Goal: Find contact information: Find contact information

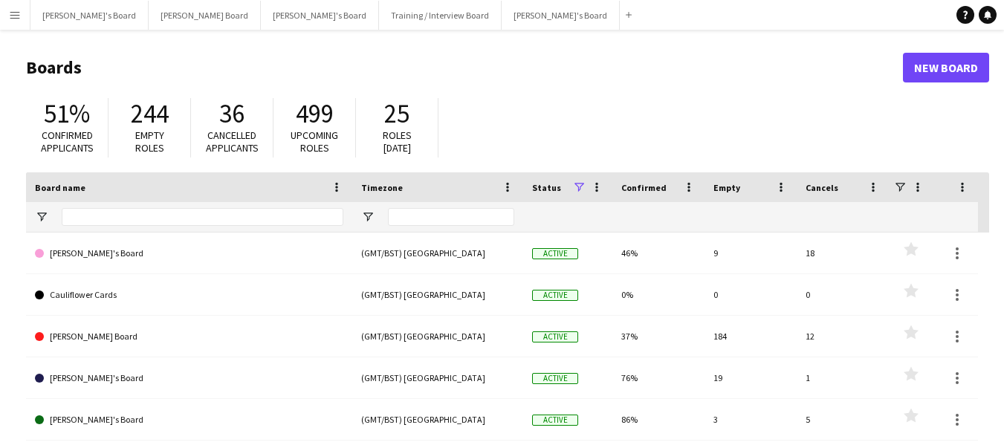
click at [16, 16] on app-icon "Menu" at bounding box center [15, 15] width 12 height 12
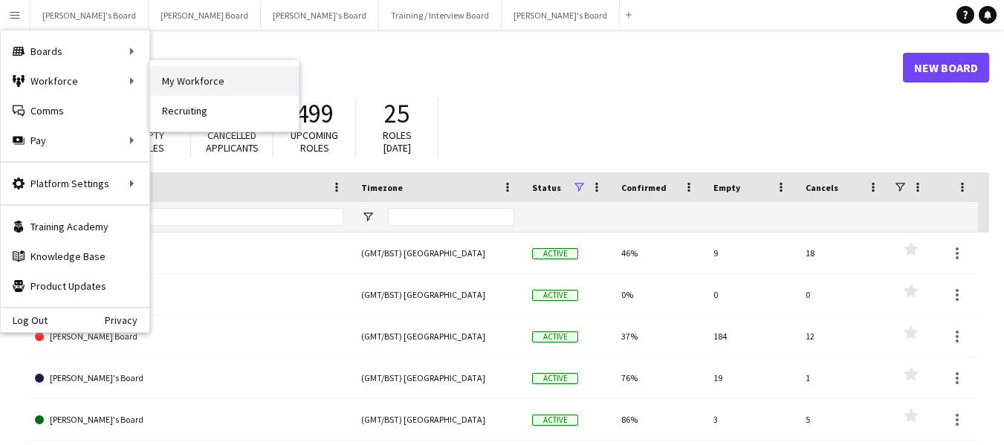
click at [203, 85] on link "My Workforce" at bounding box center [224, 81] width 149 height 30
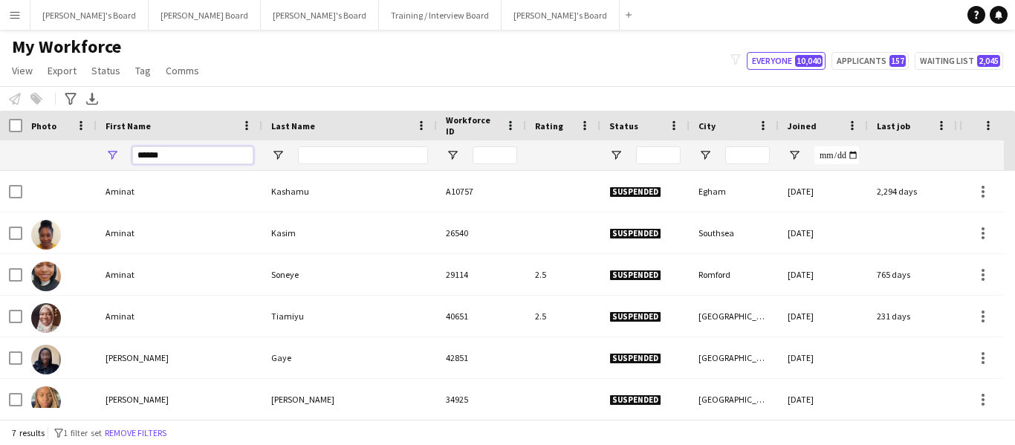
drag, startPoint x: 183, startPoint y: 155, endPoint x: 80, endPoint y: 139, distance: 104.6
click at [80, 139] on div "Workforce Details Photo First Name" at bounding box center [890, 141] width 1780 height 60
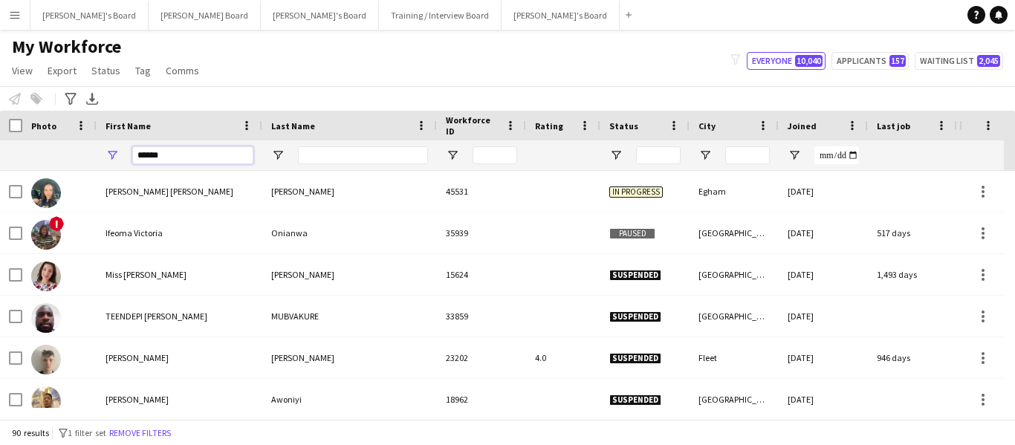
type input "******"
click at [345, 156] on input "Last Name Filter Input" at bounding box center [363, 155] width 130 height 18
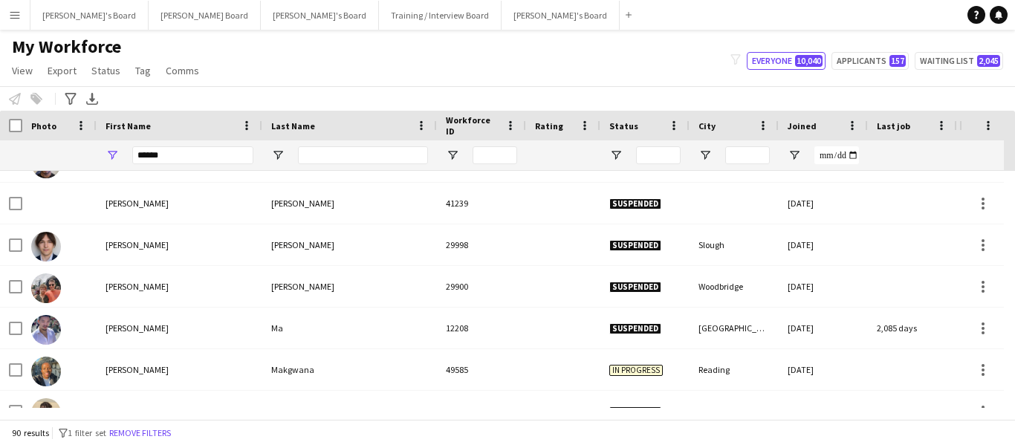
click at [318, 140] on div "Workforce Details Photo First Name" at bounding box center [890, 141] width 1780 height 60
click at [324, 152] on input "Last Name Filter Input" at bounding box center [363, 155] width 130 height 18
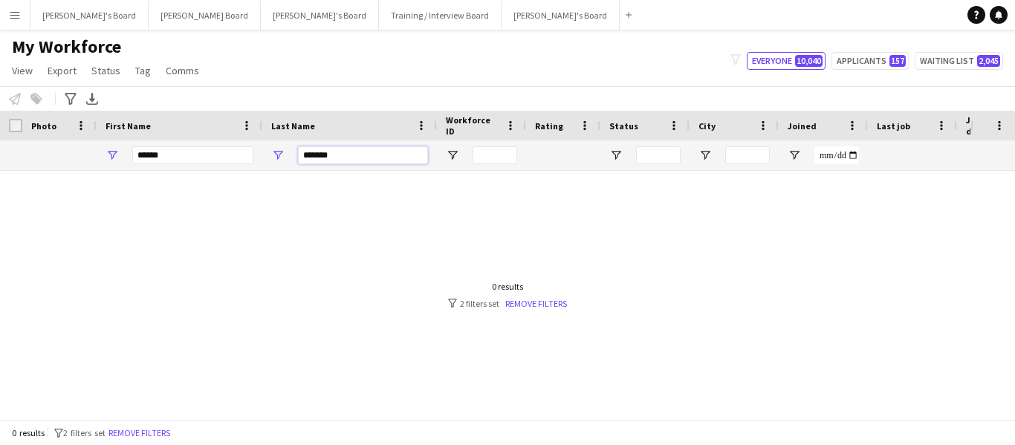
type input "*******"
click at [476, 213] on div at bounding box center [485, 289] width 970 height 237
click at [619, 153] on span "Open Filter Menu" at bounding box center [615, 155] width 13 height 13
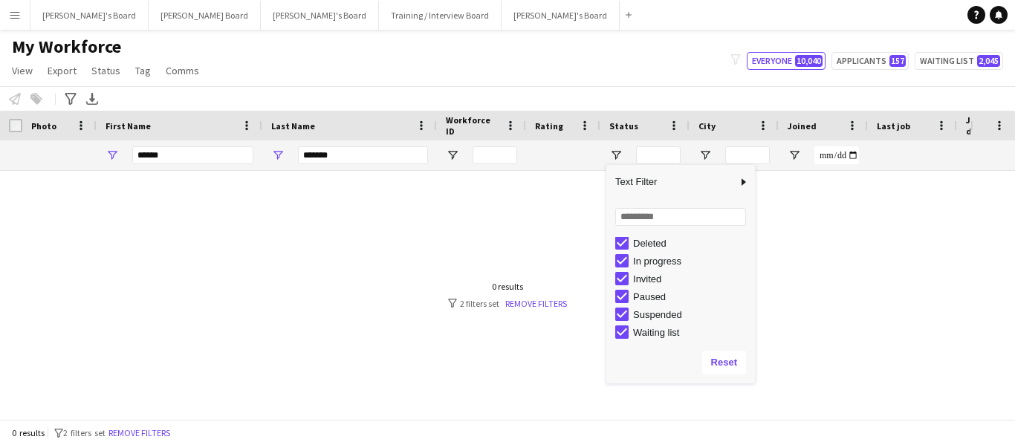
scroll to position [94, 0]
click at [333, 181] on div at bounding box center [485, 289] width 970 height 237
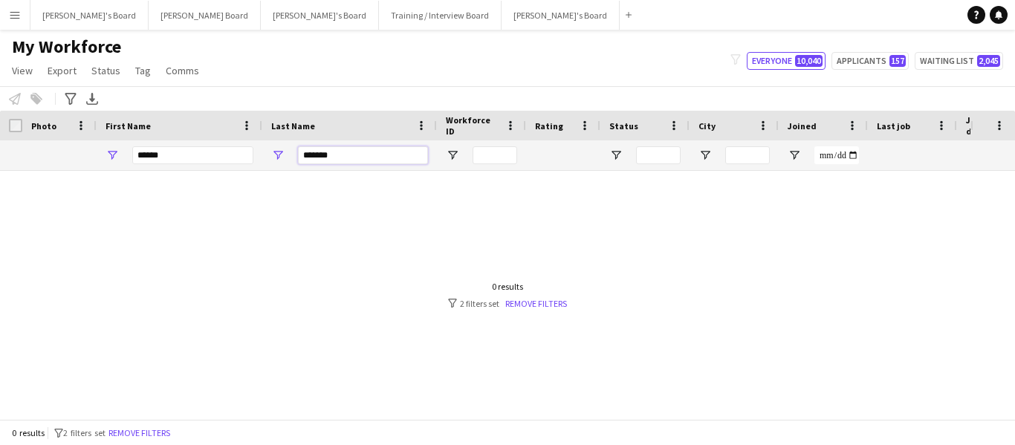
click at [341, 155] on input "*******" at bounding box center [363, 155] width 130 height 18
click at [335, 215] on div at bounding box center [485, 289] width 970 height 237
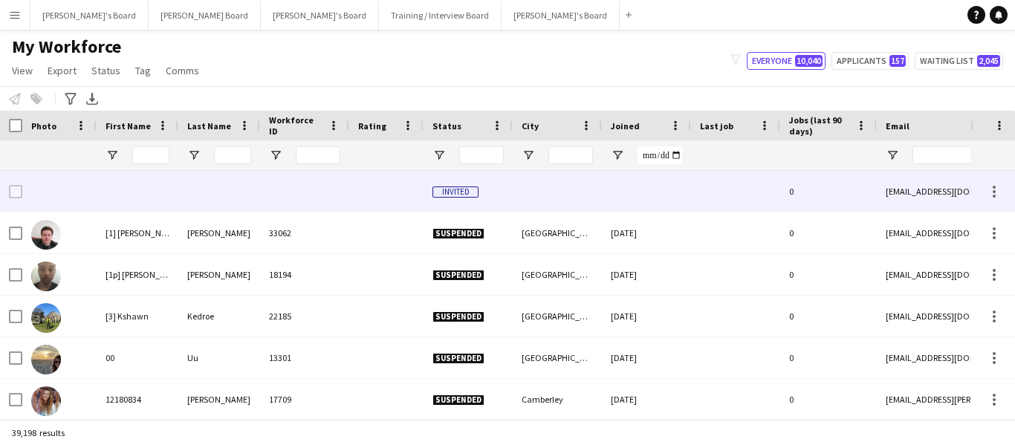
type input "******"
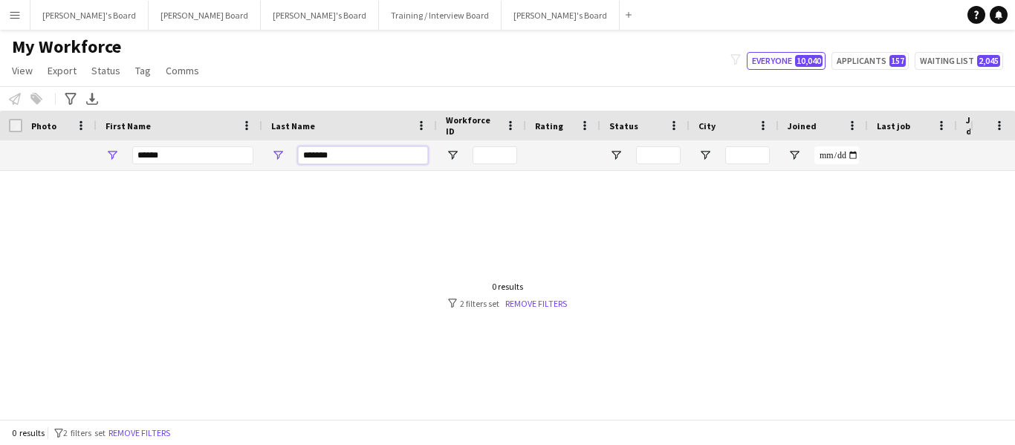
click at [305, 154] on input "*******" at bounding box center [363, 155] width 130 height 18
type input "*******"
drag, startPoint x: 176, startPoint y: 151, endPoint x: 141, endPoint y: 151, distance: 34.9
click at [141, 151] on input "******" at bounding box center [192, 155] width 121 height 18
click at [192, 160] on input "******" at bounding box center [192, 155] width 121 height 18
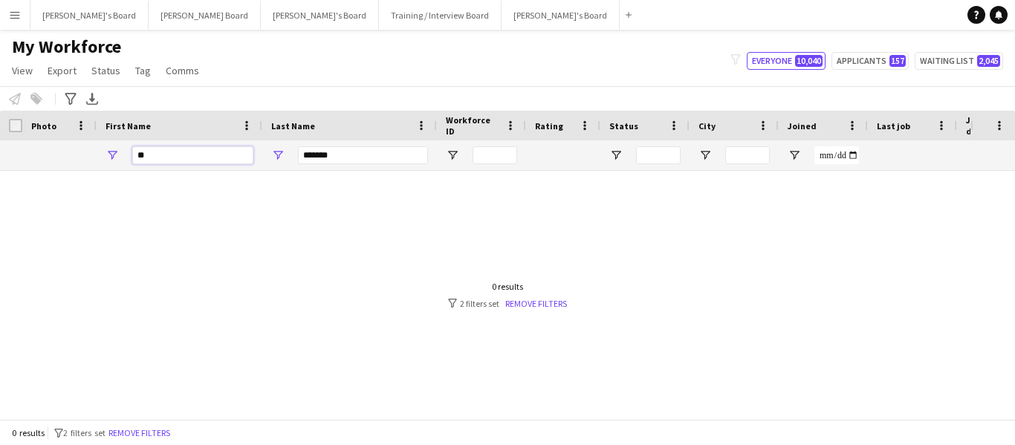
type input "*"
click at [363, 155] on input "*******" at bounding box center [363, 155] width 130 height 18
type input "*"
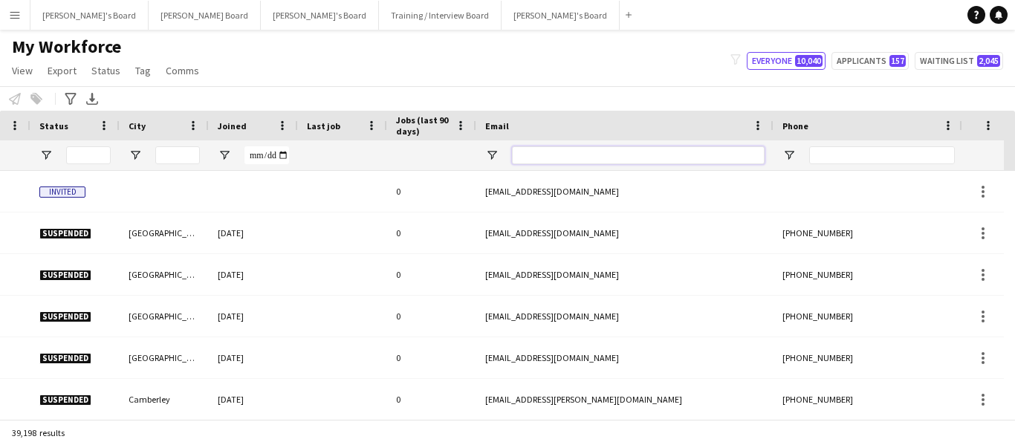
click at [534, 152] on input "Email Filter Input" at bounding box center [638, 155] width 253 height 18
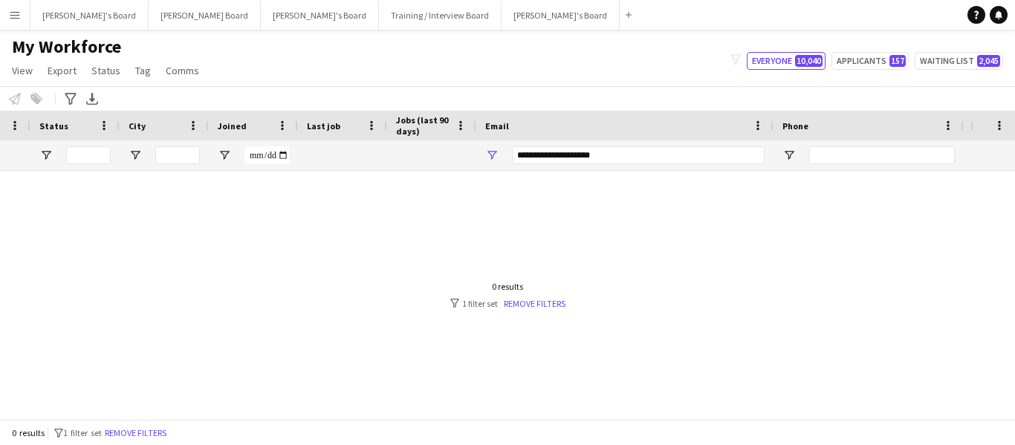
drag, startPoint x: 597, startPoint y: 218, endPoint x: 510, endPoint y: 218, distance: 87.7
click at [595, 218] on div at bounding box center [485, 289] width 970 height 237
click at [627, 153] on input "**********" at bounding box center [638, 155] width 253 height 18
click at [522, 155] on input "**********" at bounding box center [638, 155] width 253 height 18
type input "**********"
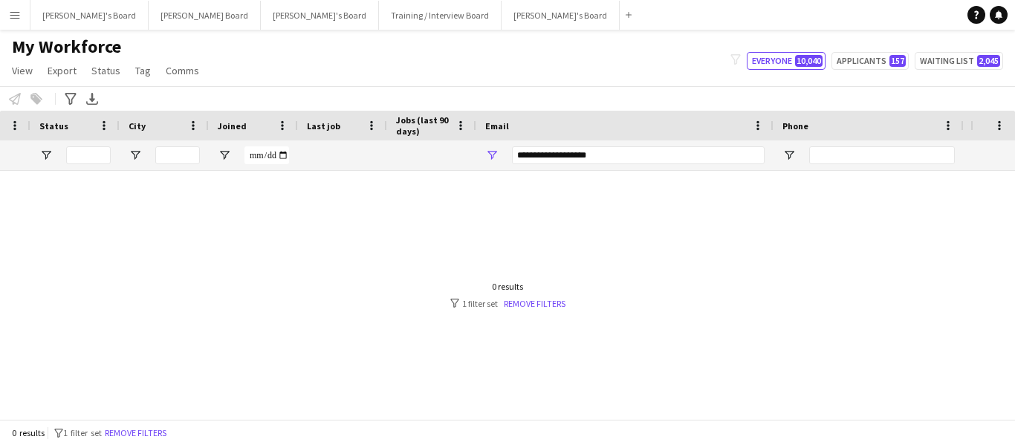
click at [635, 178] on div at bounding box center [485, 289] width 970 height 237
click at [641, 156] on input "**********" at bounding box center [638, 155] width 253 height 18
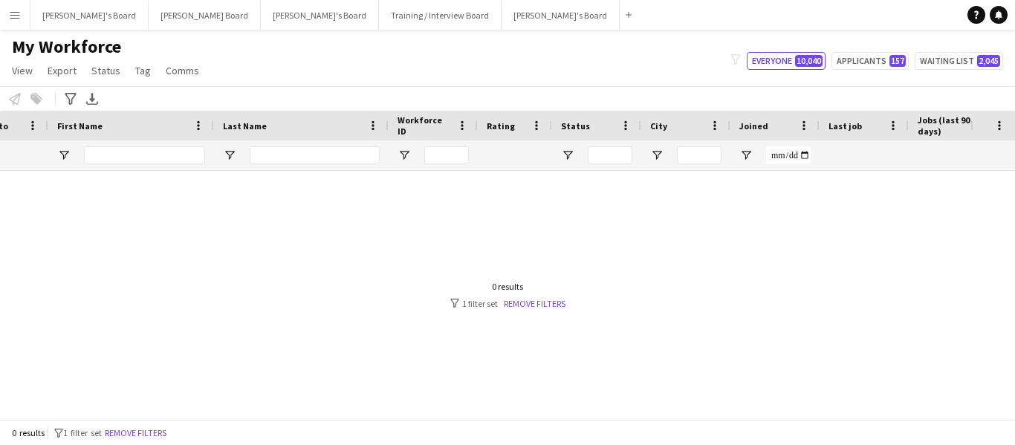
scroll to position [0, 105]
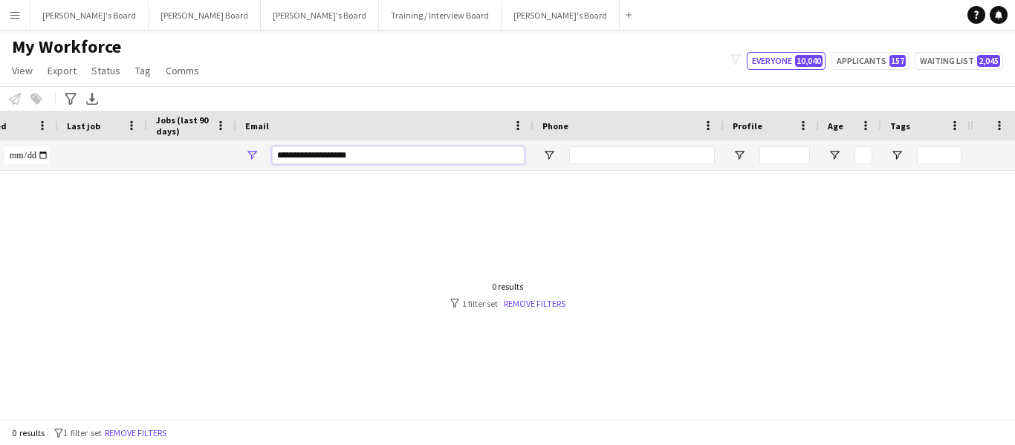
click at [389, 159] on input "**********" at bounding box center [398, 155] width 253 height 18
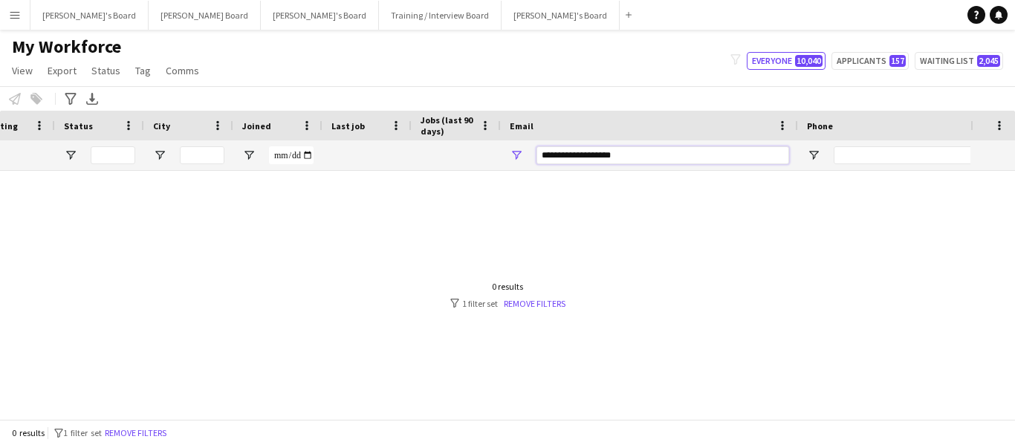
click at [545, 155] on input "**********" at bounding box center [662, 155] width 253 height 18
type input "**********"
click at [531, 299] on link "Remove filters" at bounding box center [535, 303] width 62 height 11
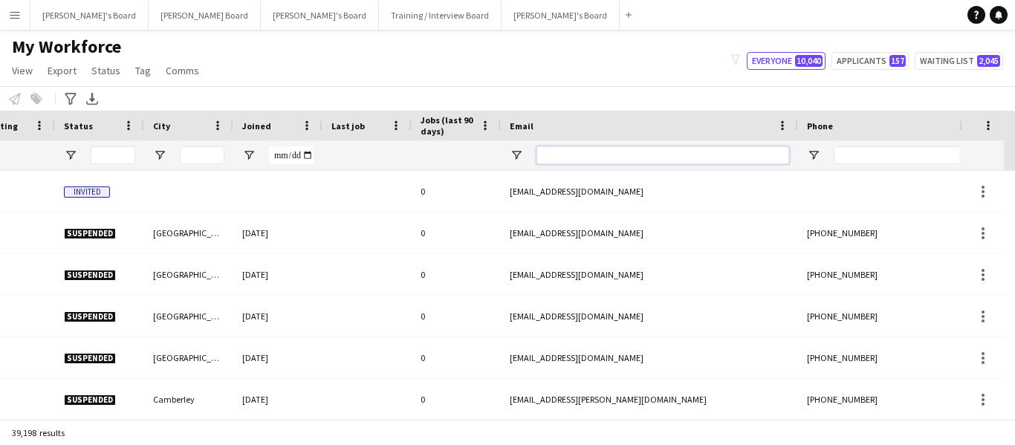
click at [577, 151] on input "Email Filter Input" at bounding box center [662, 155] width 253 height 18
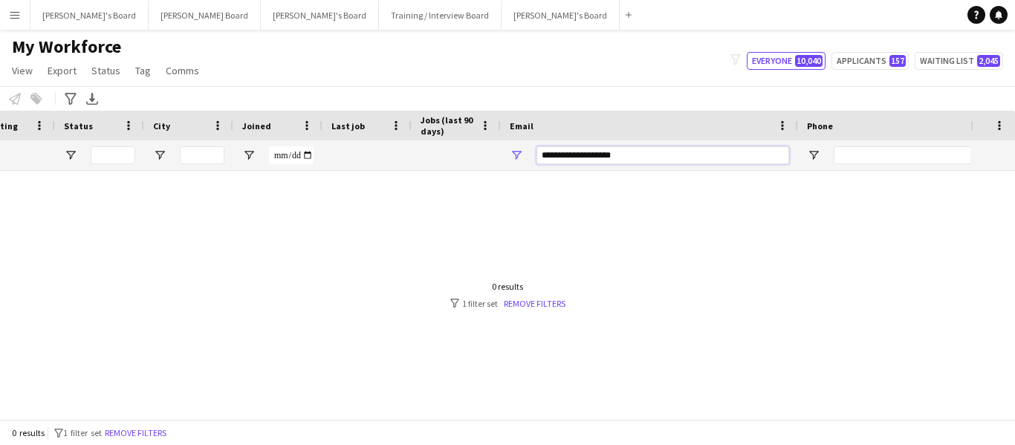
click at [546, 161] on input "**********" at bounding box center [662, 155] width 253 height 18
click at [568, 156] on input "**********" at bounding box center [662, 155] width 253 height 18
click at [577, 157] on input "**********" at bounding box center [662, 155] width 253 height 18
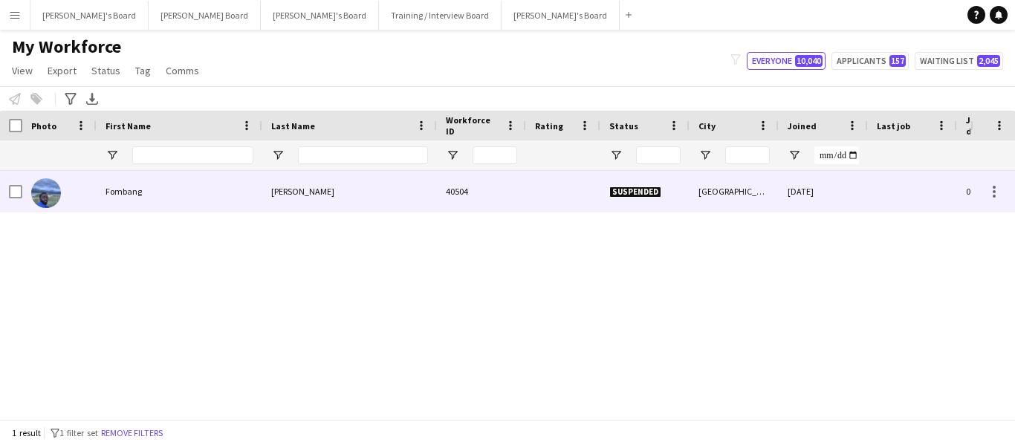
type input "**********"
click at [123, 192] on div "Fombang" at bounding box center [180, 191] width 166 height 41
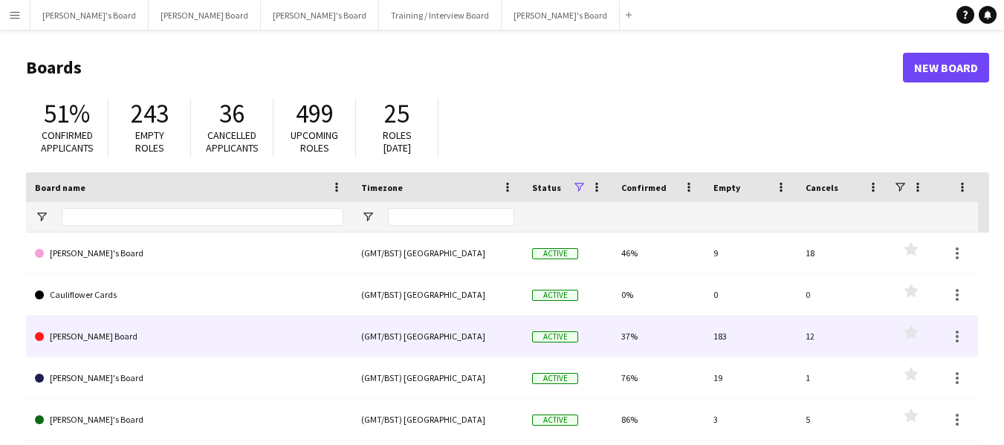
click at [97, 343] on link "[PERSON_NAME] Board" at bounding box center [189, 337] width 308 height 42
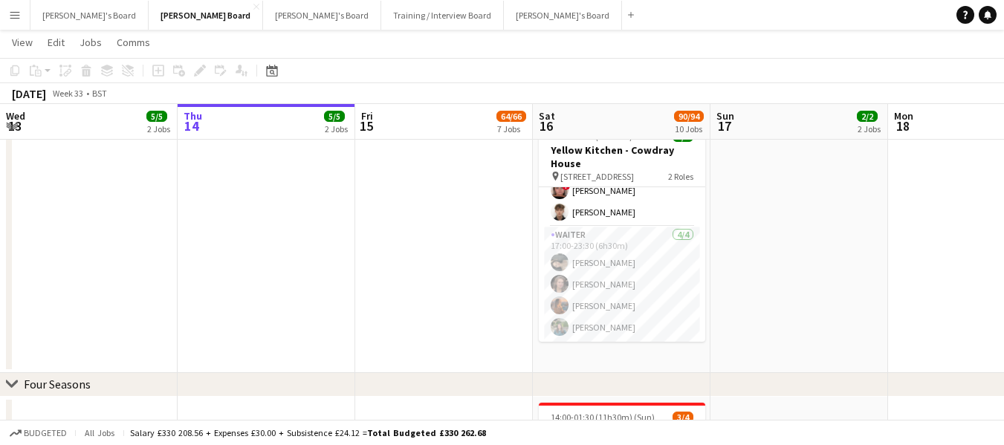
scroll to position [0, 501]
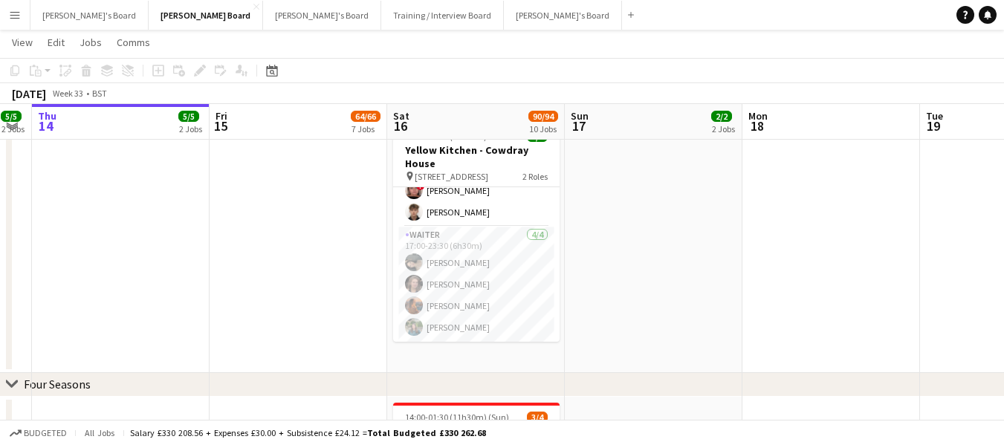
drag, startPoint x: 609, startPoint y: 114, endPoint x: 418, endPoint y: 101, distance: 192.2
click at [311, 120] on app-board-header-date "Fri 15 64/66 7 Jobs" at bounding box center [299, 122] width 178 height 36
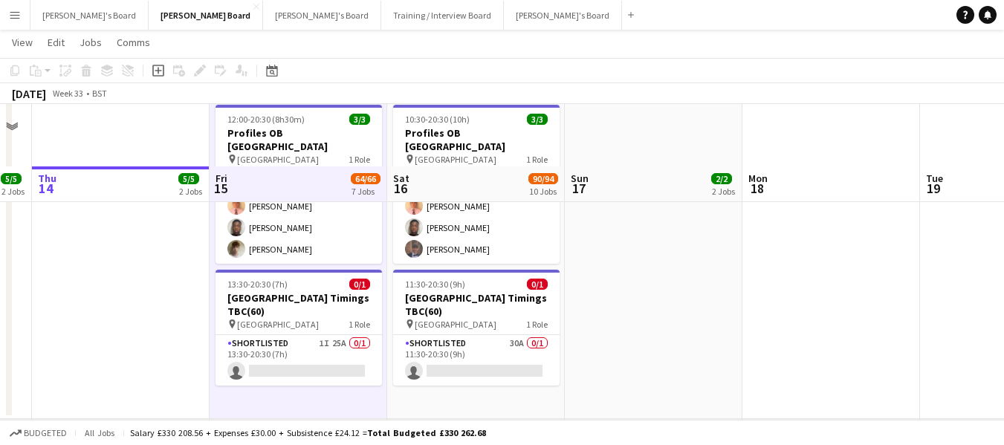
scroll to position [1040, 0]
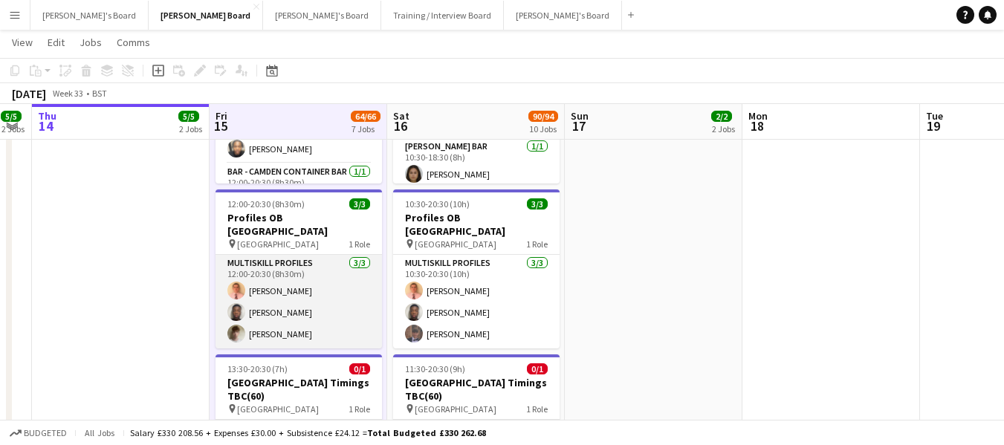
click at [275, 263] on app-card-role "MULTISKILL PROFILES 3/3 12:00-20:30 (8h30m) James Hollingworth ashley matambana…" at bounding box center [298, 302] width 166 height 94
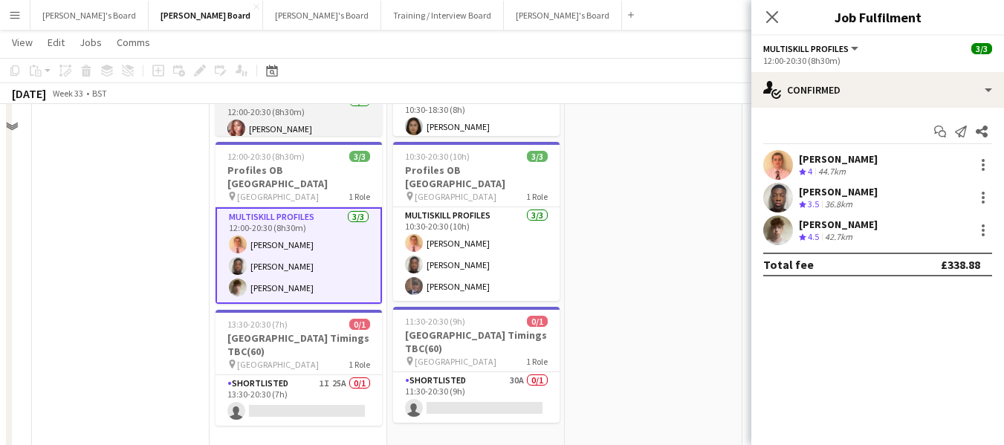
scroll to position [1115, 0]
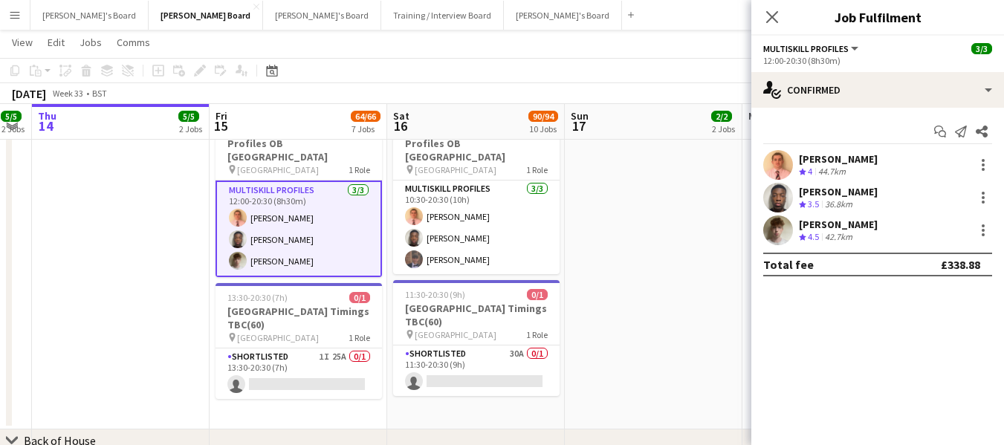
click at [287, 191] on app-card-role "MULTISKILL PROFILES 3/3 12:00-20:30 (8h30m) James Hollingworth ashley matambana…" at bounding box center [298, 229] width 166 height 97
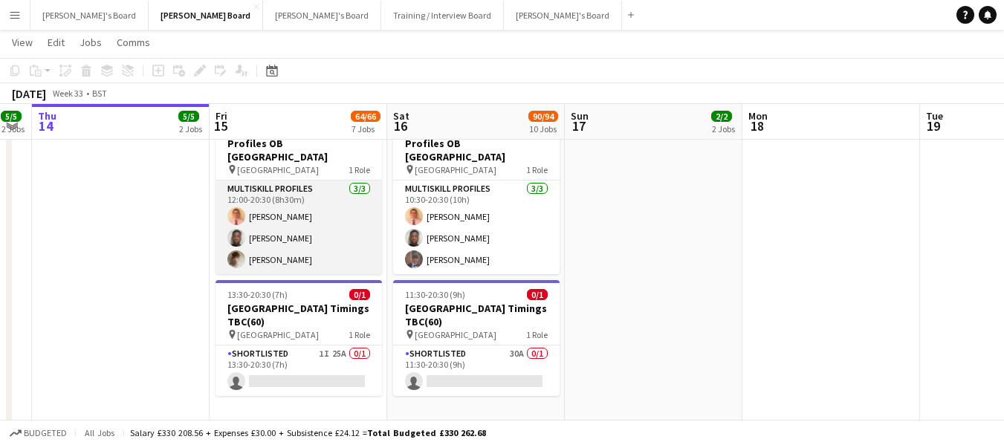
click at [276, 189] on app-card-role "MULTISKILL PROFILES 3/3 12:00-20:30 (8h30m) James Hollingworth ashley matambana…" at bounding box center [298, 228] width 166 height 94
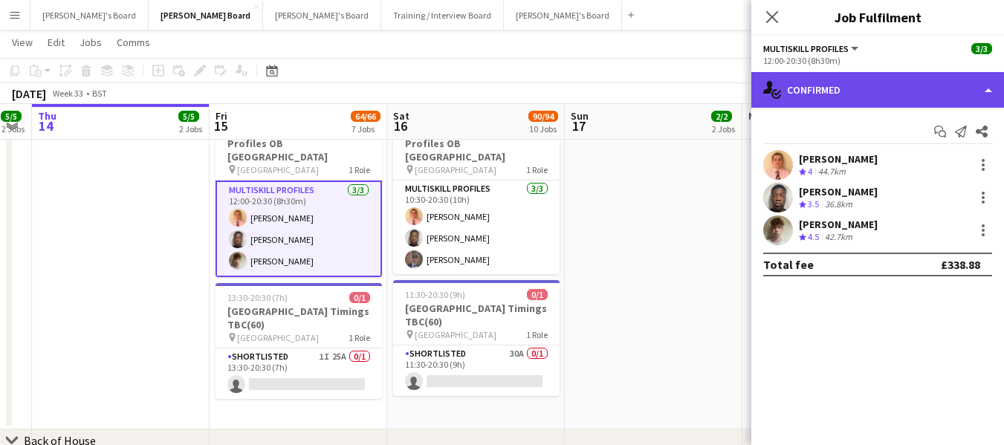
click at [874, 80] on div "single-neutral-actions-check-2 Confirmed" at bounding box center [877, 90] width 253 height 36
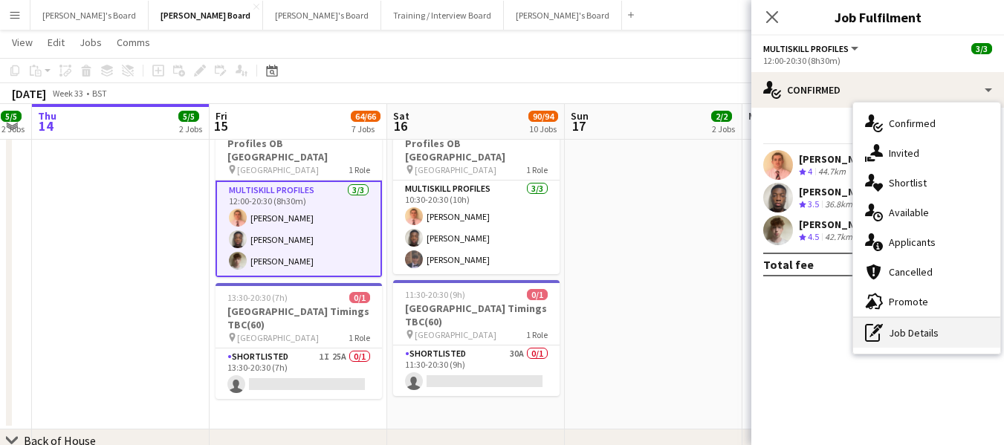
click at [913, 330] on div "pen-write Job Details" at bounding box center [926, 333] width 147 height 30
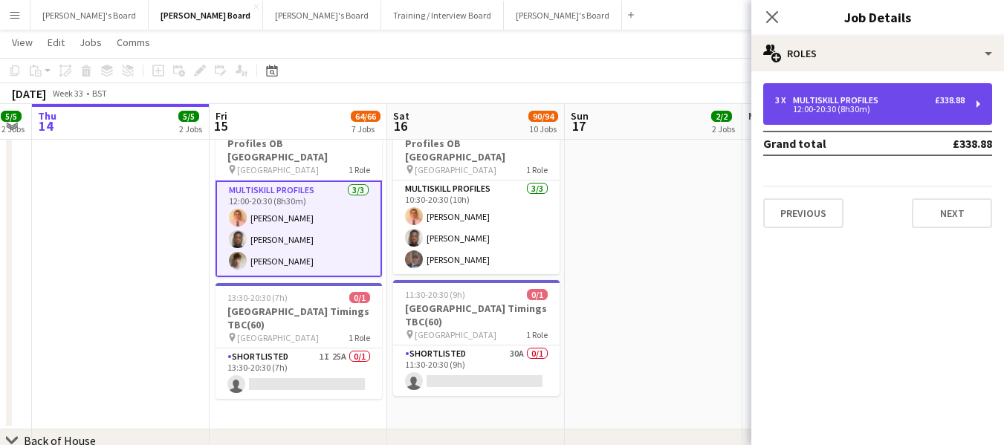
drag, startPoint x: 827, startPoint y: 100, endPoint x: 818, endPoint y: 120, distance: 22.0
click at [827, 100] on div "MULTISKILL PROFILES" at bounding box center [838, 100] width 91 height 10
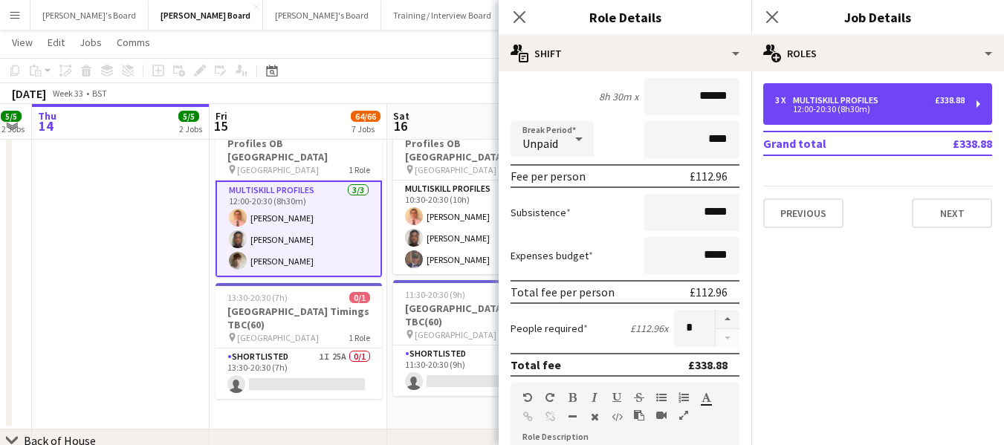
scroll to position [149, 0]
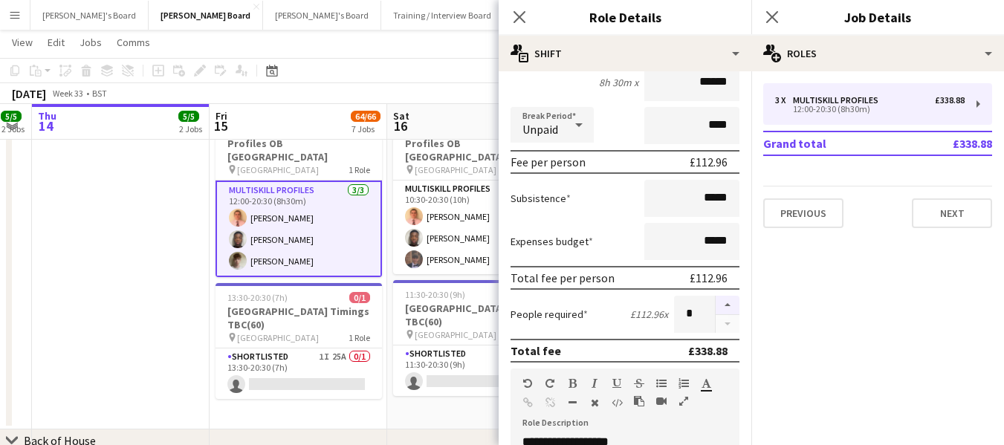
click at [717, 303] on button "button" at bounding box center [728, 305] width 24 height 19
type input "*"
click at [428, 54] on app-page-menu "View Day view expanded Day view collapsed Month view Date picker Jump to today …" at bounding box center [502, 44] width 1004 height 28
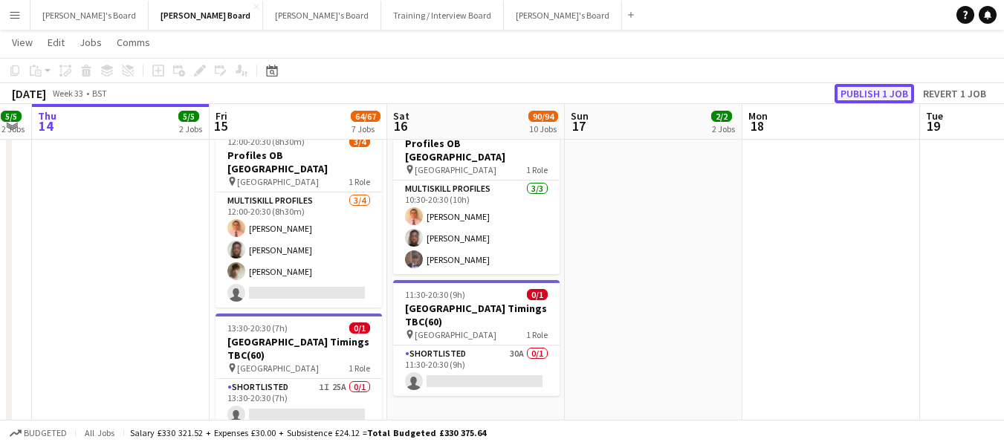
click at [892, 95] on button "Publish 1 job" at bounding box center [874, 93] width 80 height 19
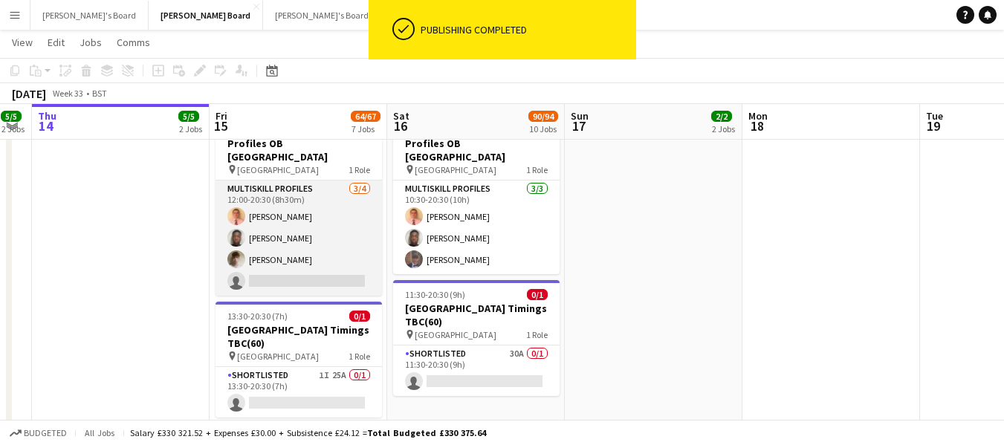
click at [277, 278] on app-card-role "MULTISKILL PROFILES 3/4 12:00-20:30 (8h30m) James Hollingworth ashley matambana…" at bounding box center [298, 238] width 166 height 115
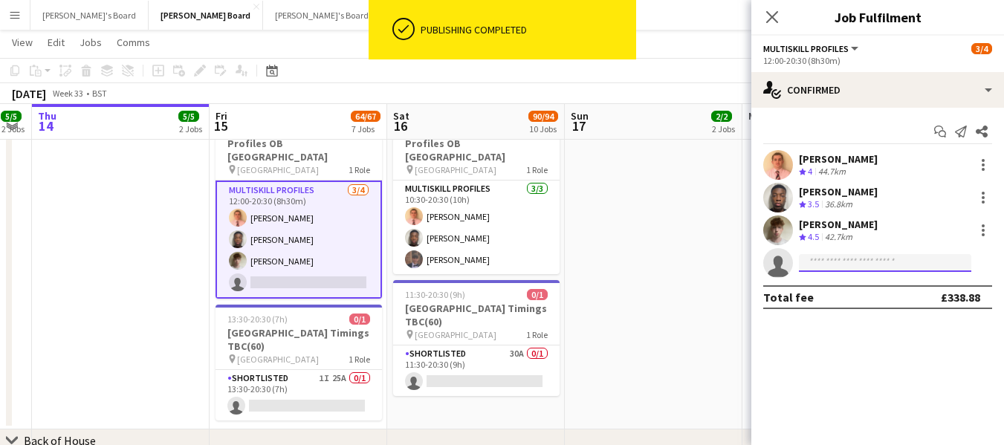
click at [839, 255] on input at bounding box center [885, 263] width 172 height 18
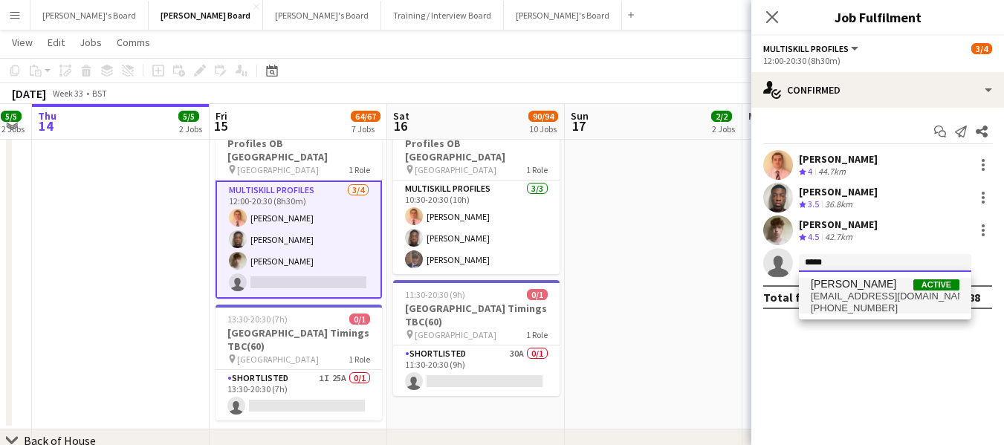
type input "*****"
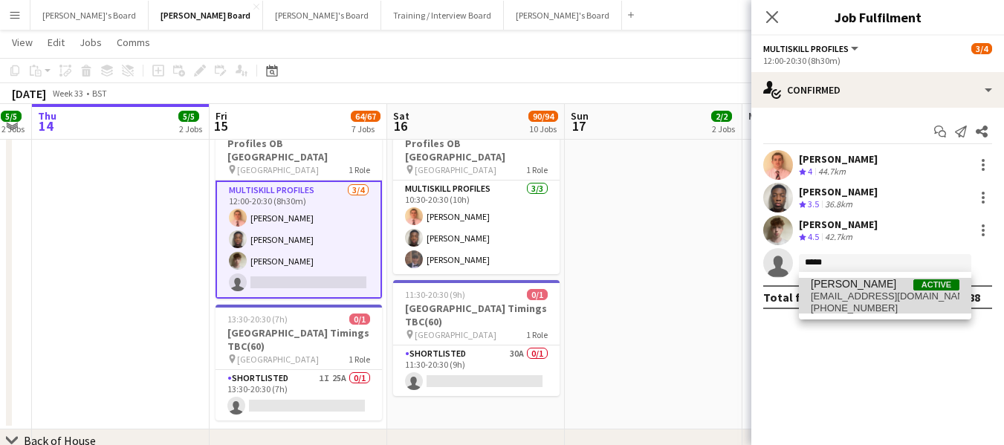
click at [858, 296] on span "shenelafernando96@gmail.com" at bounding box center [885, 297] width 149 height 12
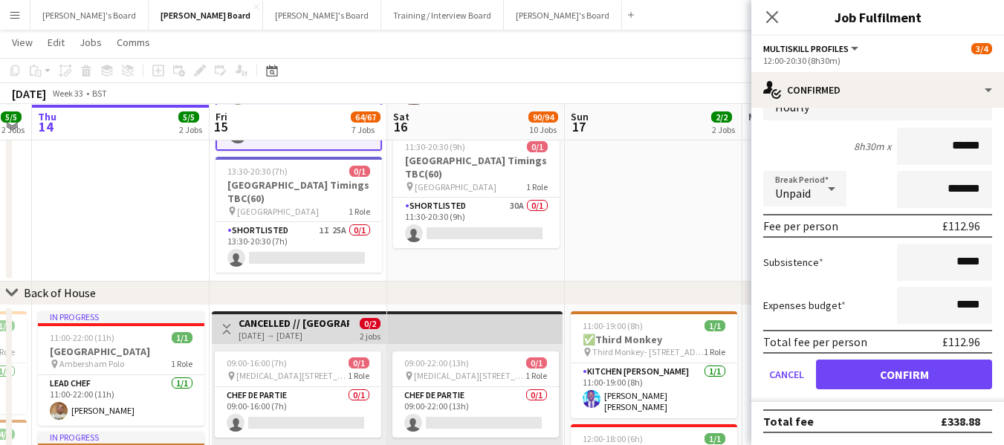
scroll to position [1263, 0]
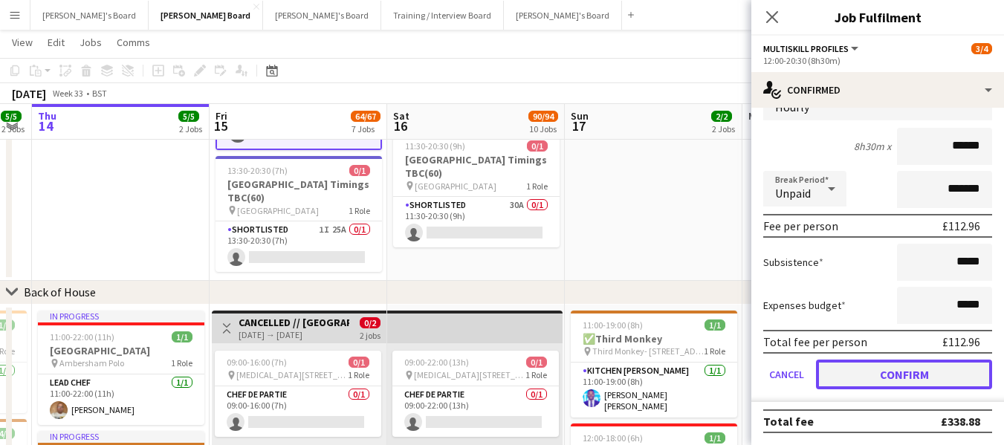
click at [886, 374] on button "Confirm" at bounding box center [904, 375] width 176 height 30
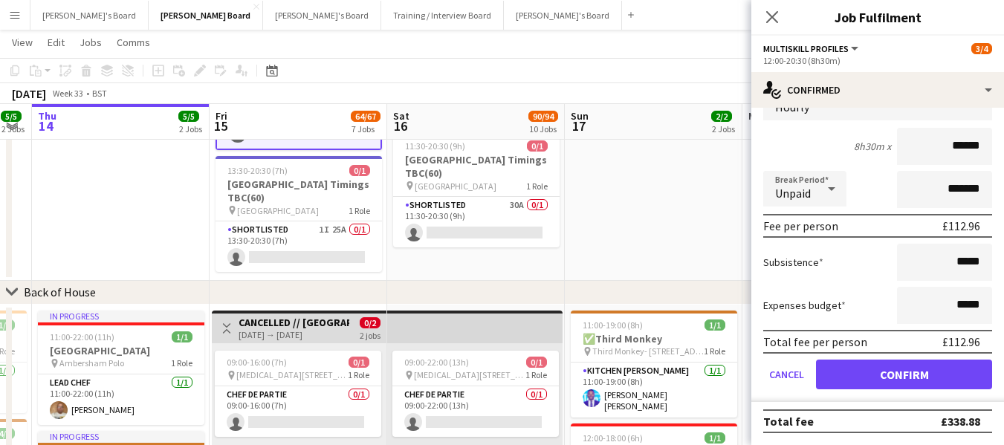
scroll to position [0, 0]
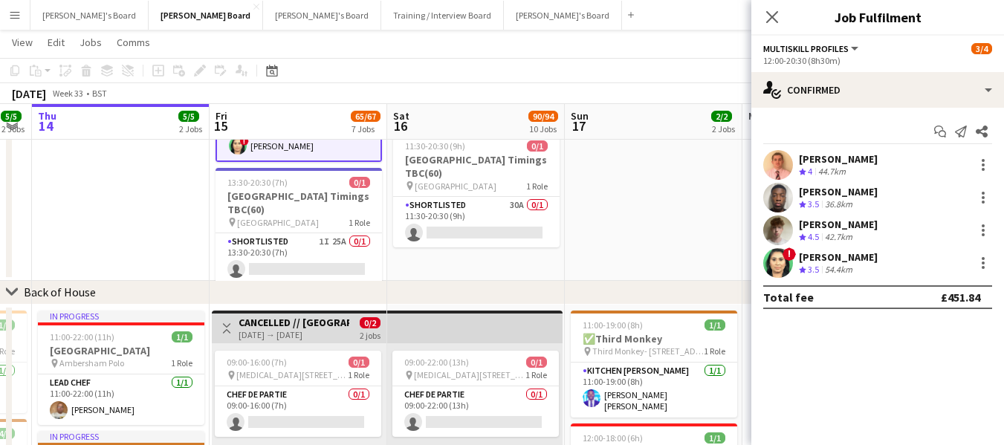
click at [664, 50] on app-page-menu "View Day view expanded Day view collapsed Month view Date picker Jump to today …" at bounding box center [502, 44] width 1004 height 28
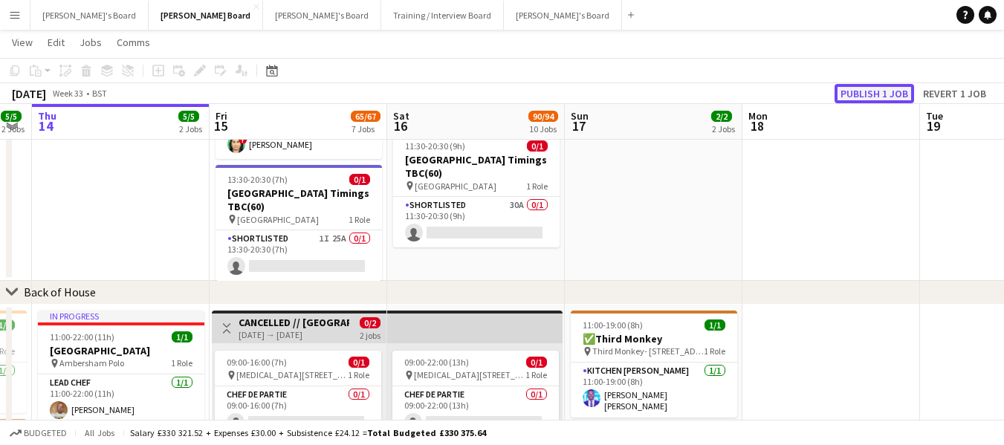
click at [867, 93] on button "Publish 1 job" at bounding box center [874, 93] width 80 height 19
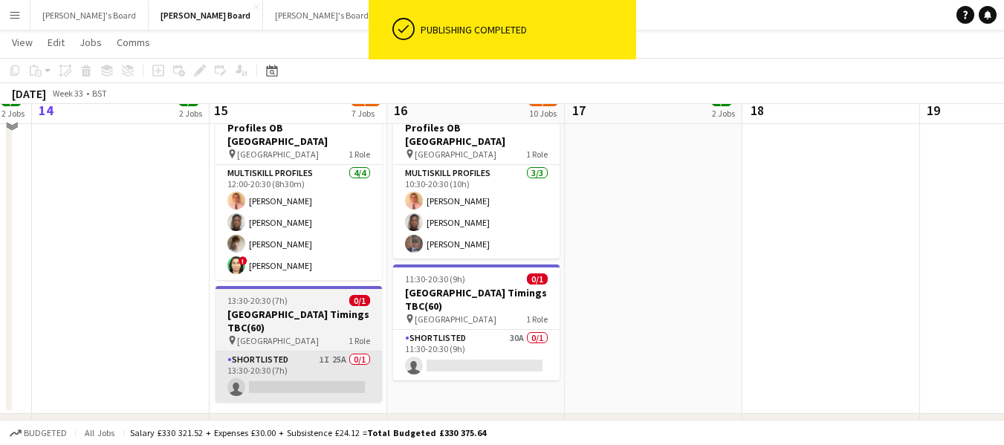
scroll to position [1115, 0]
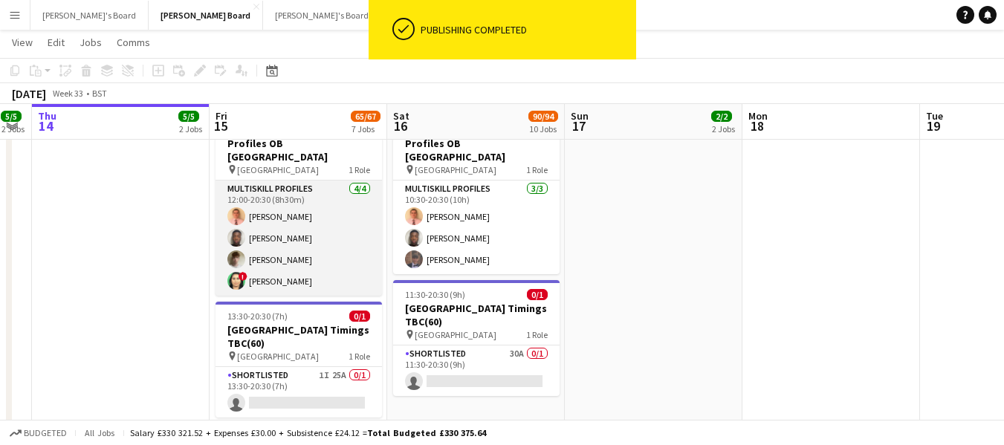
click at [285, 187] on app-card-role "MULTISKILL PROFILES 4/4 12:00-20:30 (8h30m) James Hollingworth ashley matambana…" at bounding box center [298, 238] width 166 height 115
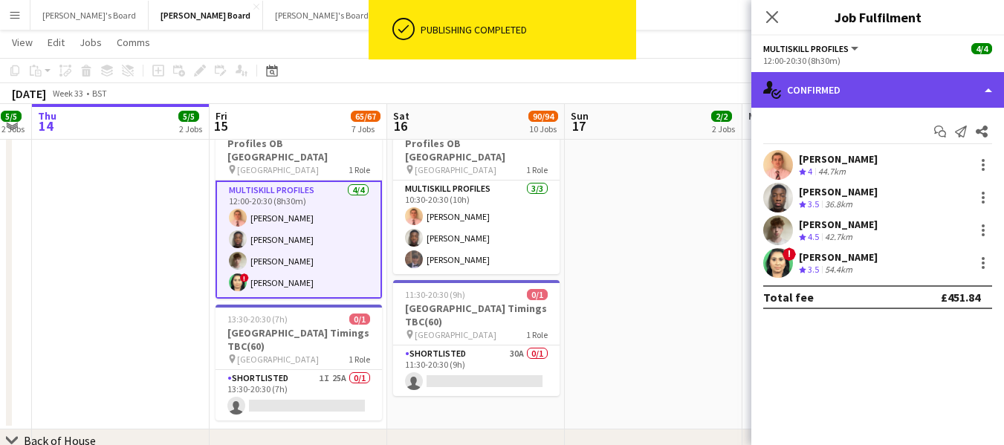
click at [899, 85] on div "single-neutral-actions-check-2 Confirmed" at bounding box center [877, 90] width 253 height 36
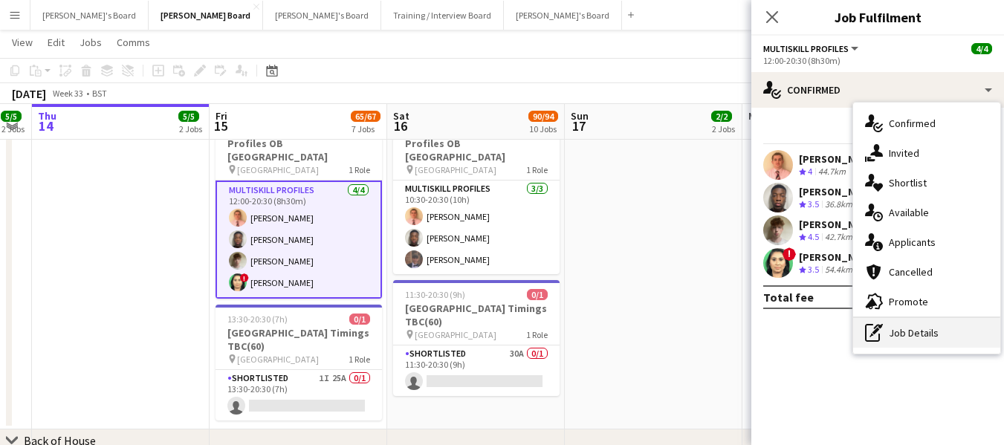
click at [907, 334] on div "pen-write Job Details" at bounding box center [926, 333] width 147 height 30
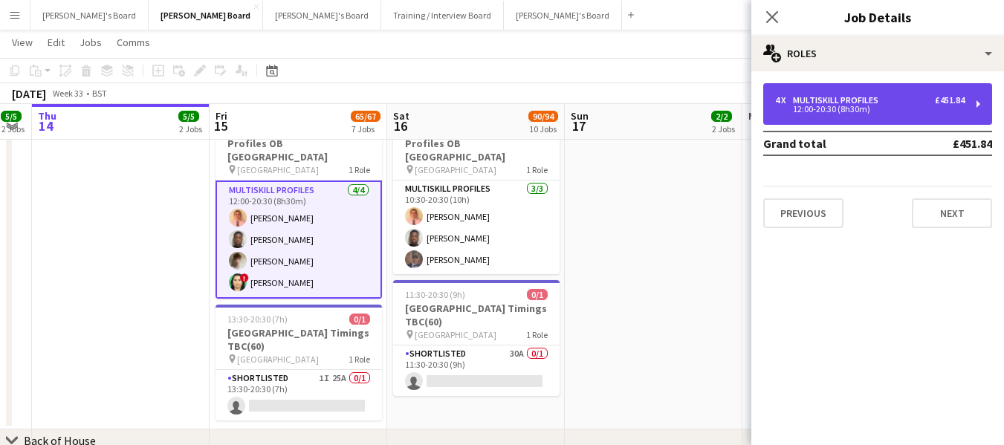
click at [855, 100] on div "MULTISKILL PROFILES" at bounding box center [838, 100] width 91 height 10
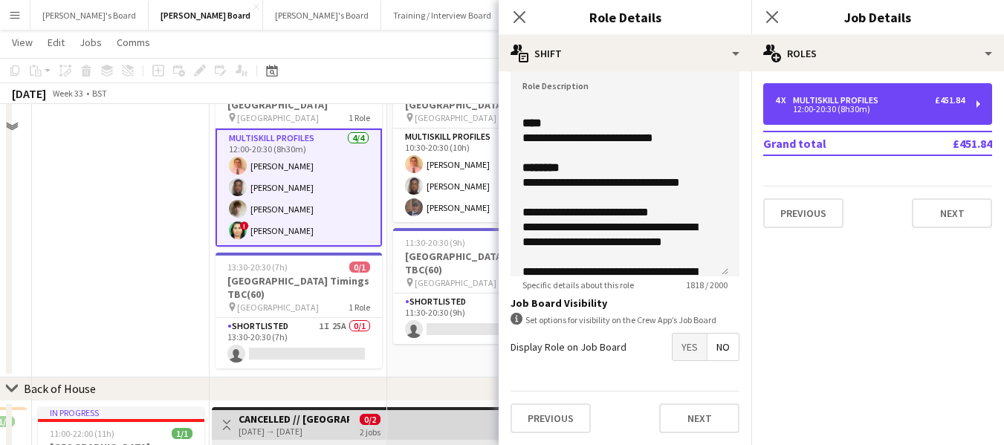
scroll to position [1189, 0]
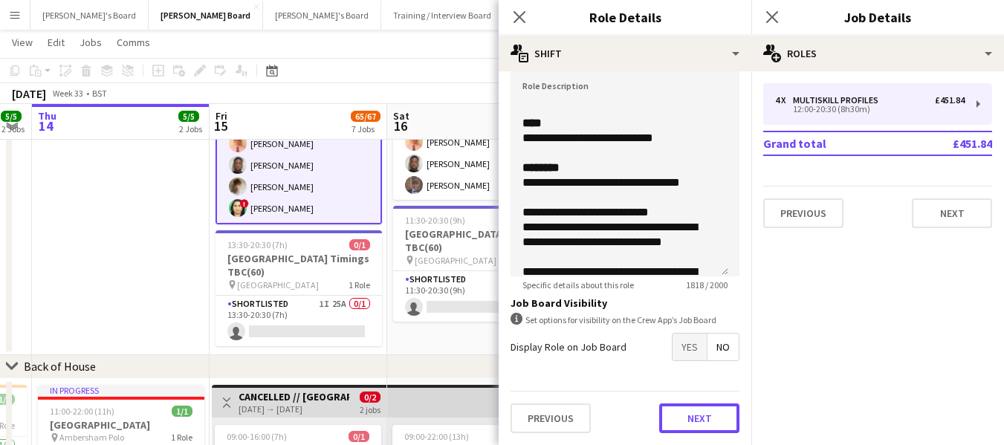
click at [677, 416] on button "Next" at bounding box center [699, 418] width 80 height 30
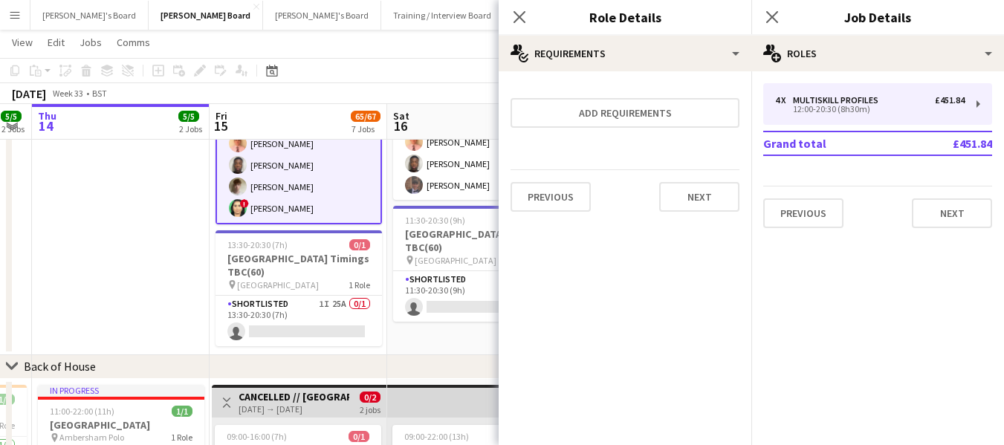
click at [449, 57] on app-page-menu "View Day view expanded Day view collapsed Month view Date picker Jump to today …" at bounding box center [502, 44] width 1004 height 28
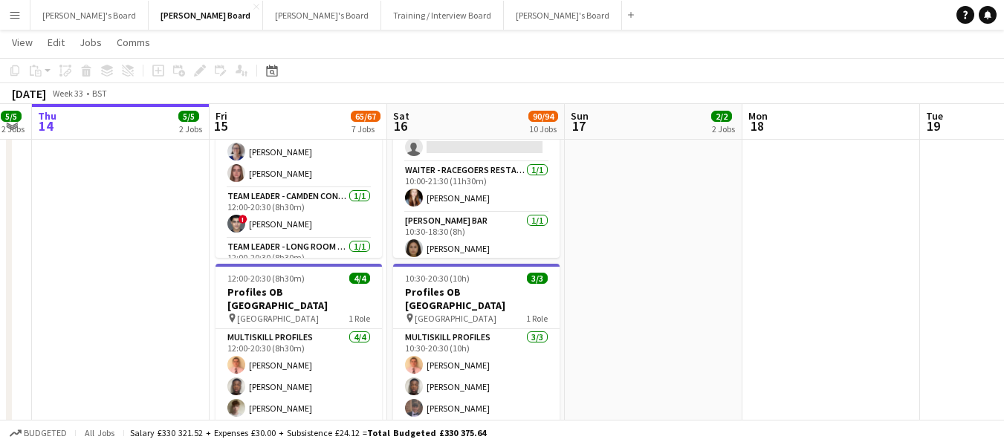
scroll to position [1140, 0]
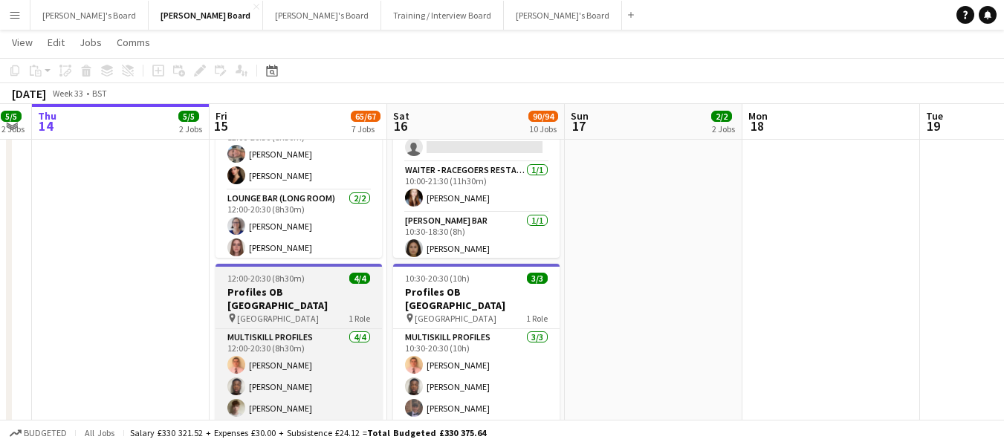
click at [265, 295] on h3 "Profiles OB Newbury Racecourse" at bounding box center [298, 298] width 166 height 27
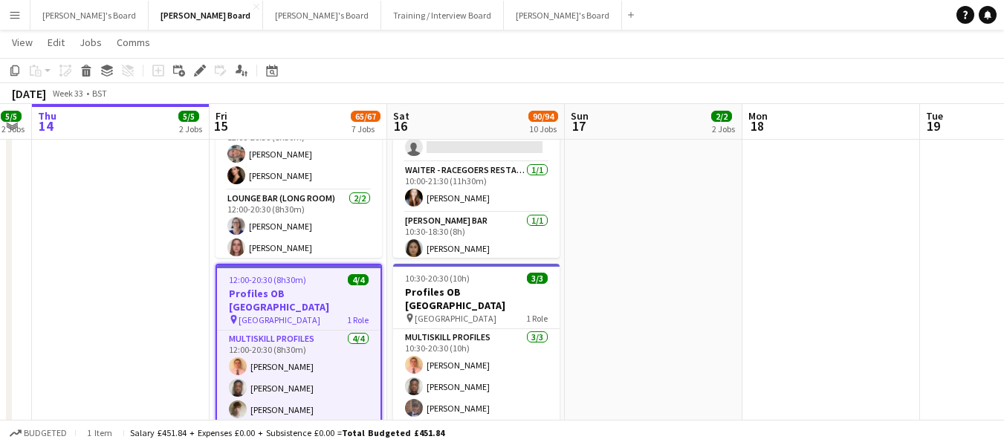
click at [319, 299] on h3 "Profiles OB Newbury Racecourse" at bounding box center [298, 300] width 163 height 27
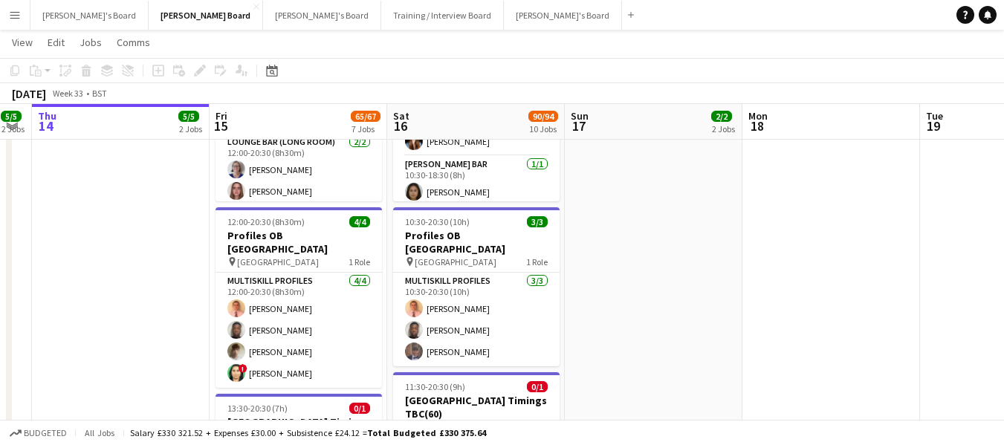
scroll to position [1040, 0]
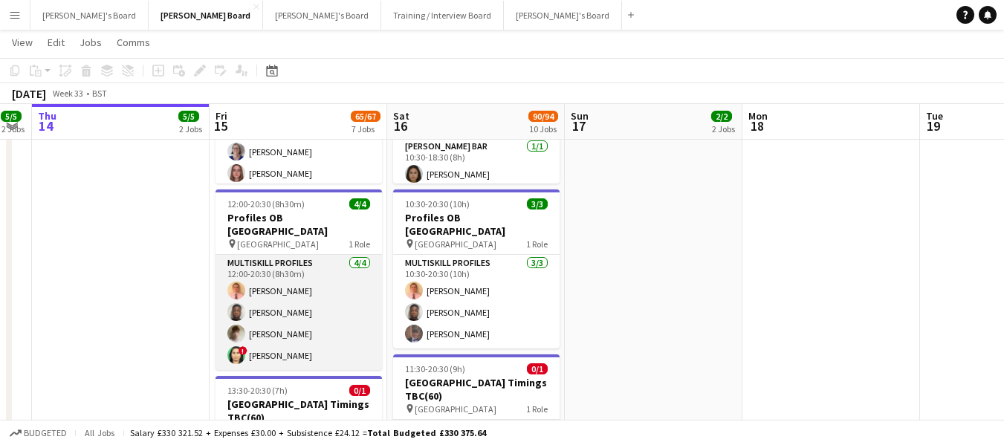
click at [314, 314] on app-card-role "MULTISKILL PROFILES 4/4 12:00-20:30 (8h30m) James Hollingworth ashley matambana…" at bounding box center [298, 312] width 166 height 115
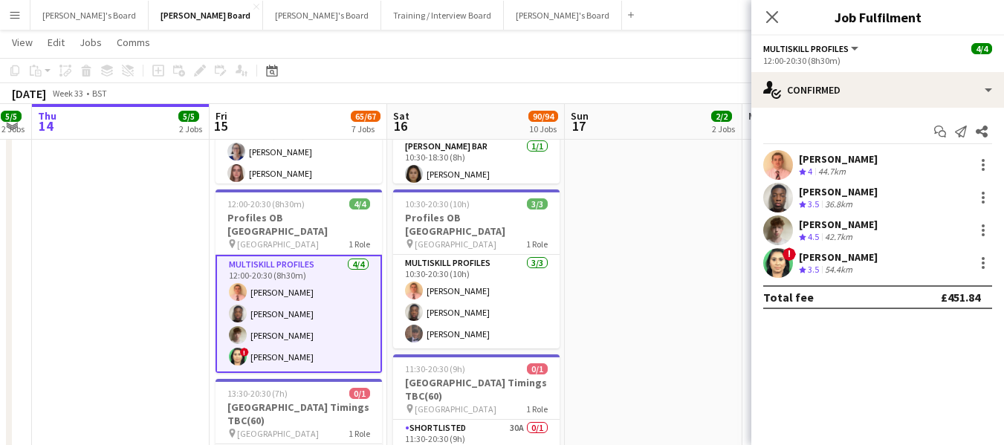
click at [854, 189] on div "ashley matambanadzo" at bounding box center [838, 191] width 79 height 13
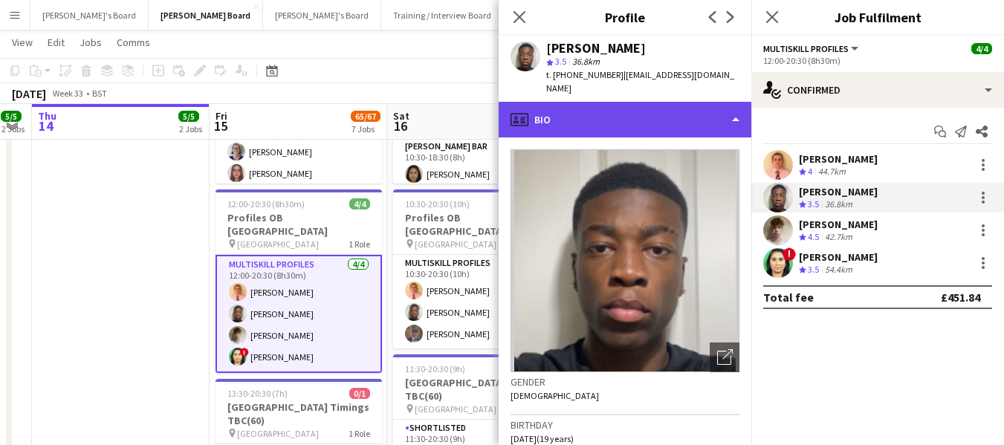
click at [652, 102] on div "profile Bio" at bounding box center [625, 120] width 253 height 36
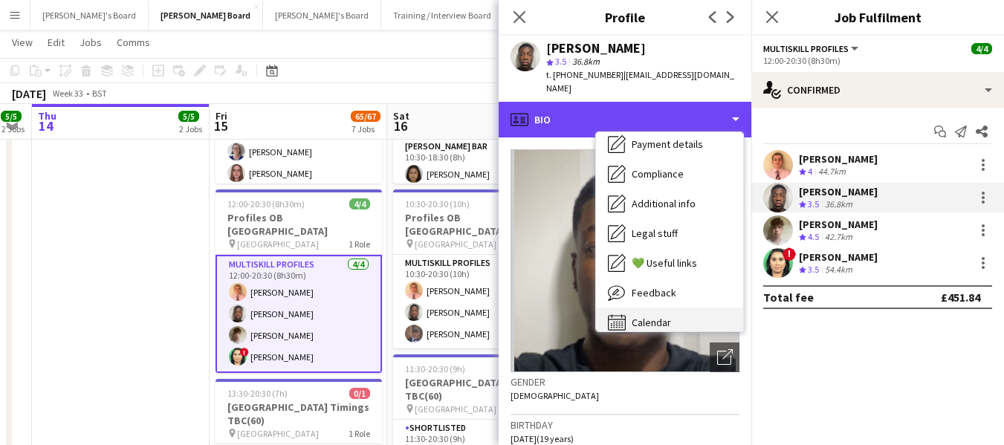
scroll to position [199, 0]
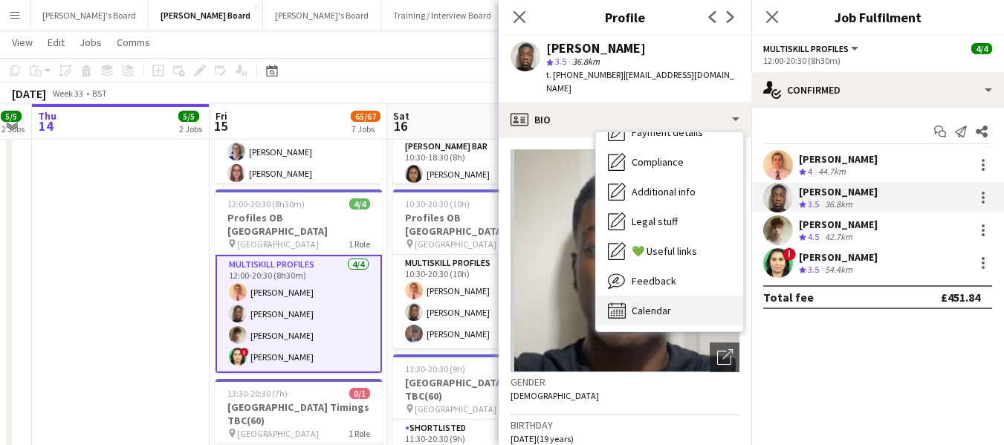
click at [664, 304] on span "Calendar" at bounding box center [651, 310] width 39 height 13
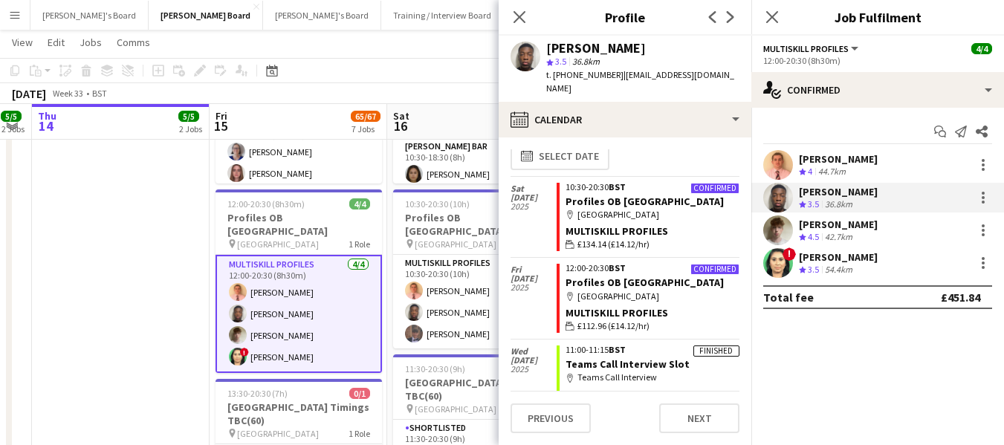
scroll to position [0, 0]
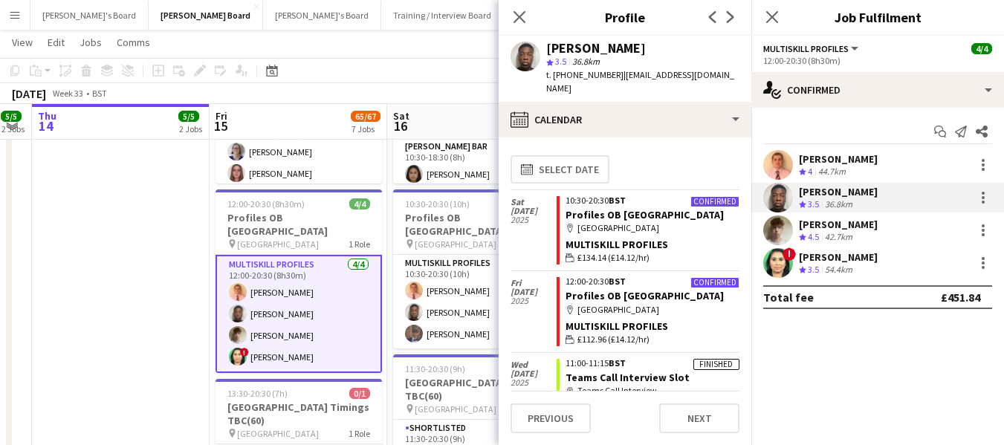
click at [850, 227] on div "Benjamin Morgan" at bounding box center [838, 224] width 79 height 13
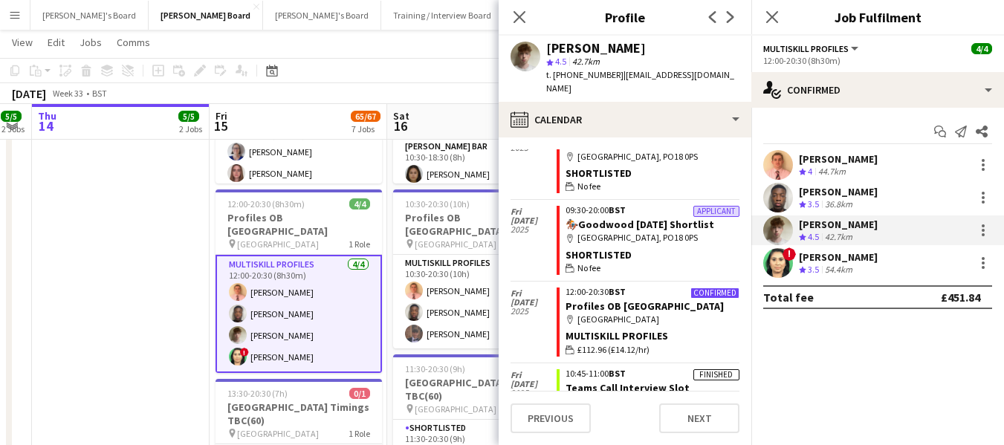
scroll to position [159, 0]
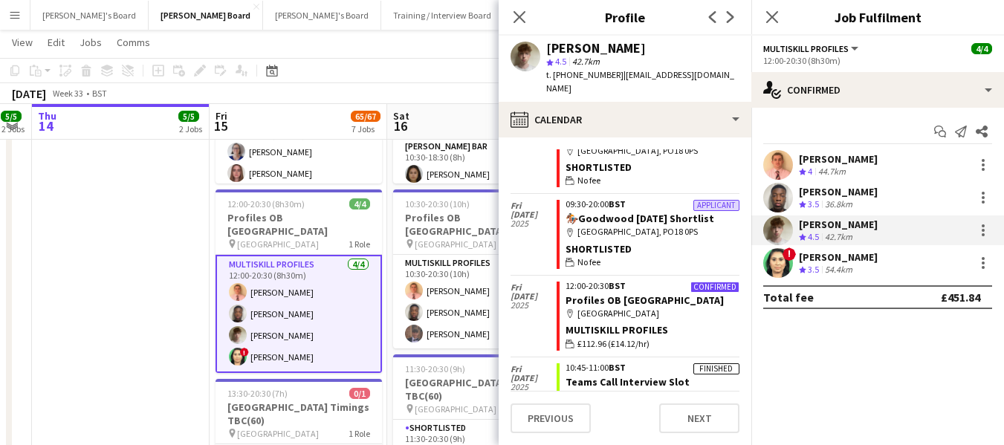
click at [855, 189] on div "ashley matambanadzo" at bounding box center [838, 191] width 79 height 13
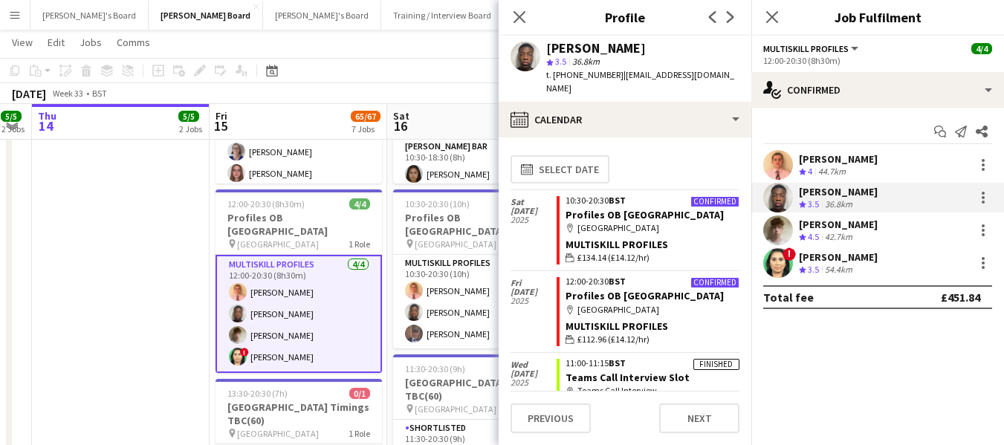
click at [841, 158] on div "James Hollingworth" at bounding box center [838, 158] width 79 height 13
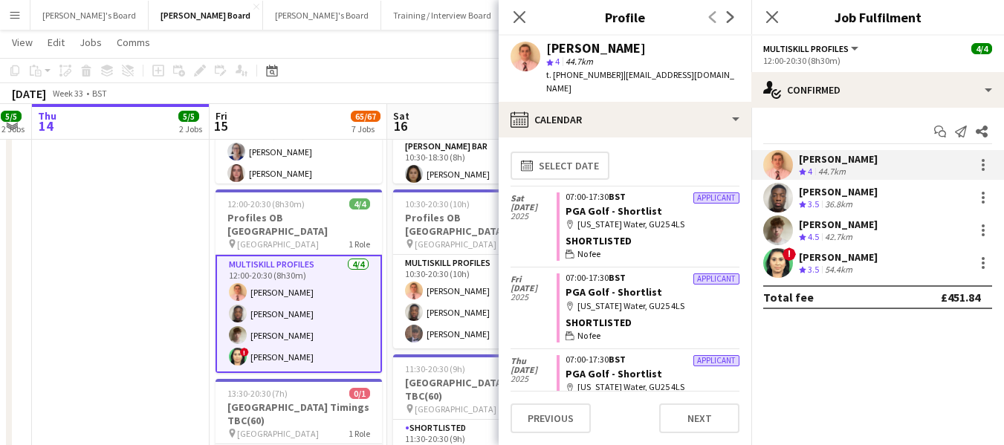
scroll to position [0, 0]
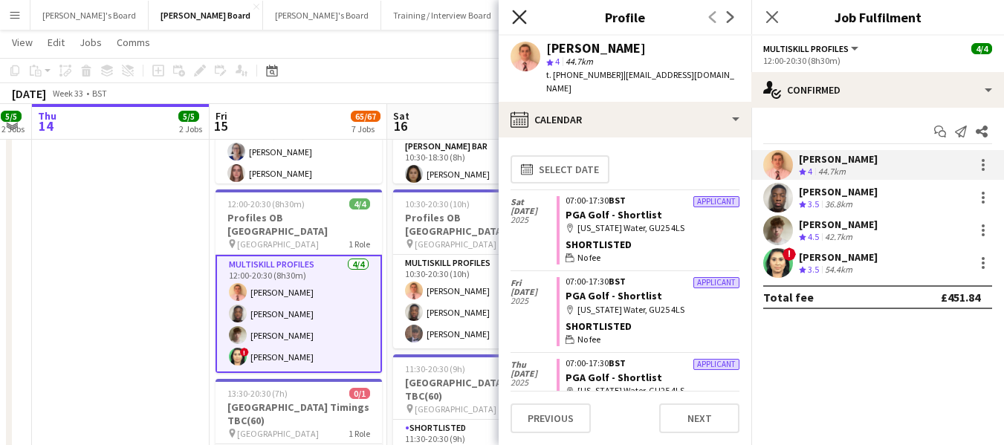
click at [516, 16] on icon "Close pop-in" at bounding box center [519, 17] width 14 height 14
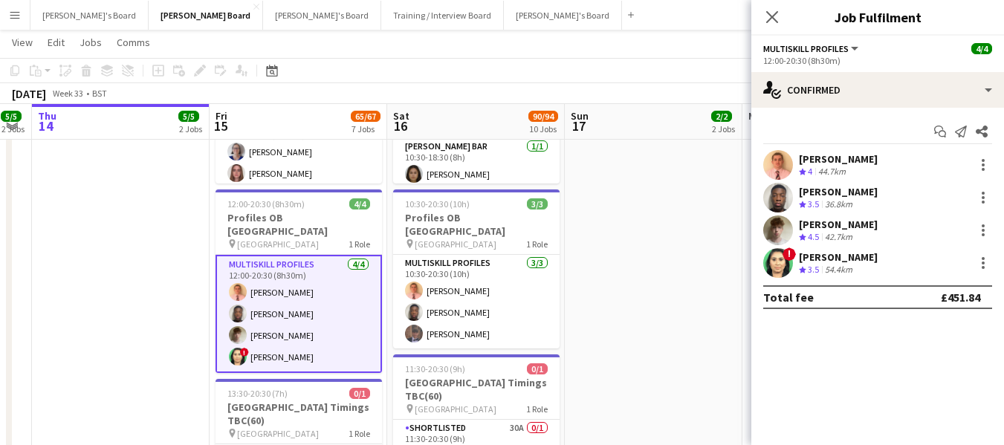
click at [772, 18] on icon at bounding box center [772, 17] width 12 height 12
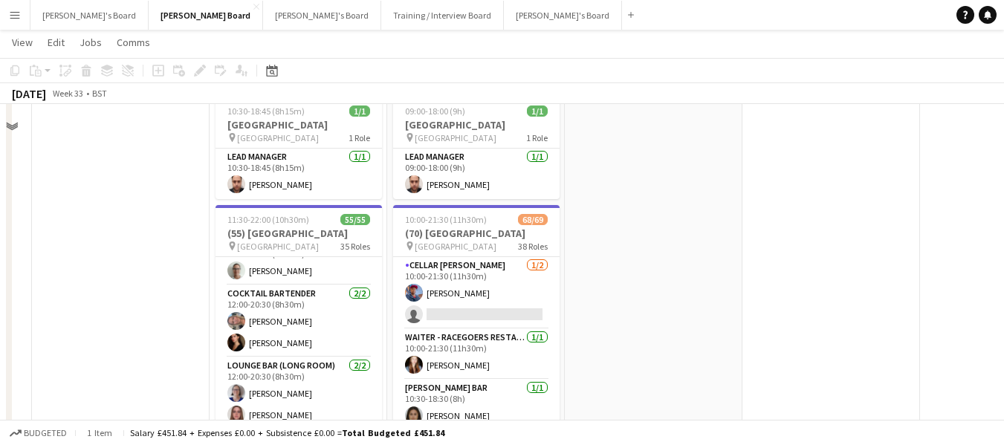
scroll to position [817, 0]
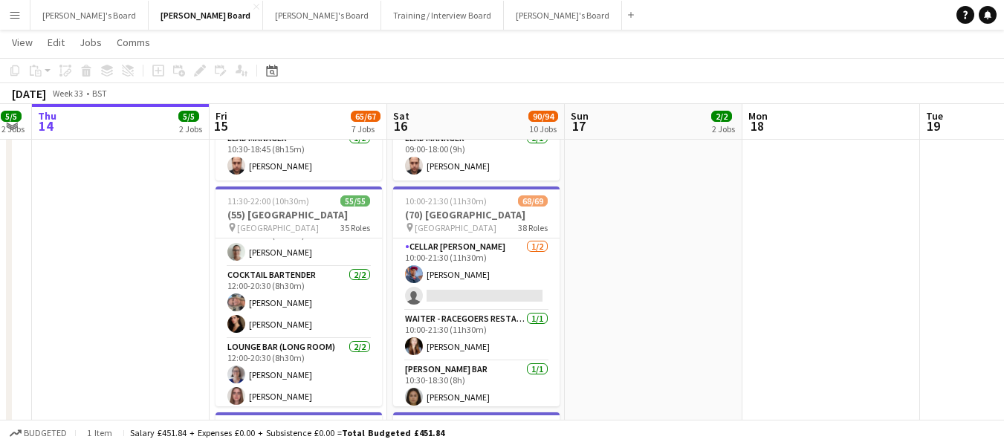
click at [17, 14] on app-icon "Menu" at bounding box center [15, 15] width 12 height 12
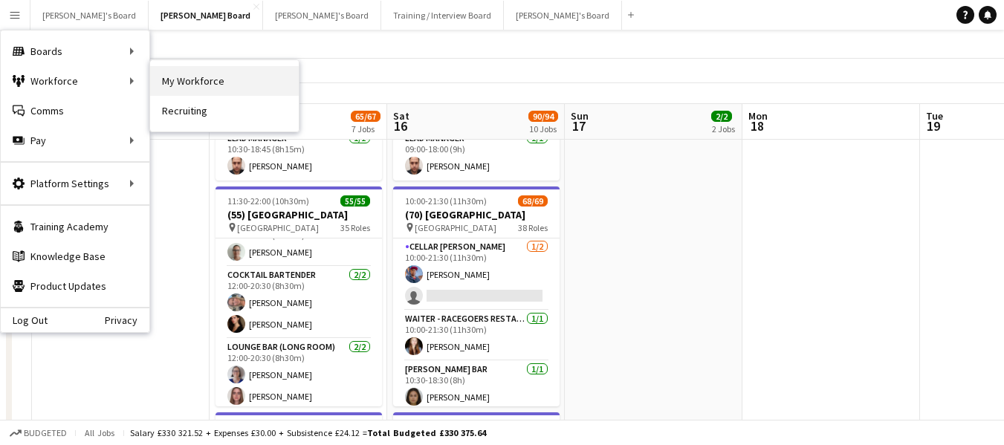
click at [233, 85] on link "My Workforce" at bounding box center [224, 81] width 149 height 30
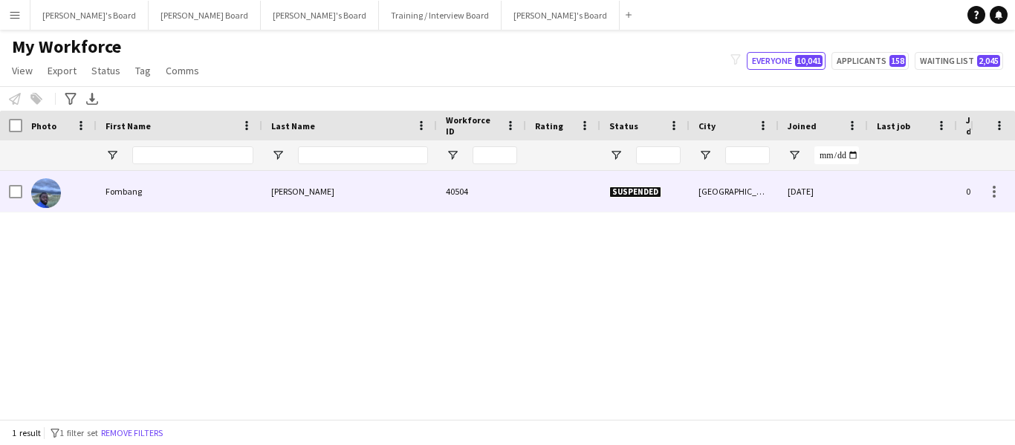
click at [285, 192] on div "Victor" at bounding box center [349, 191] width 175 height 41
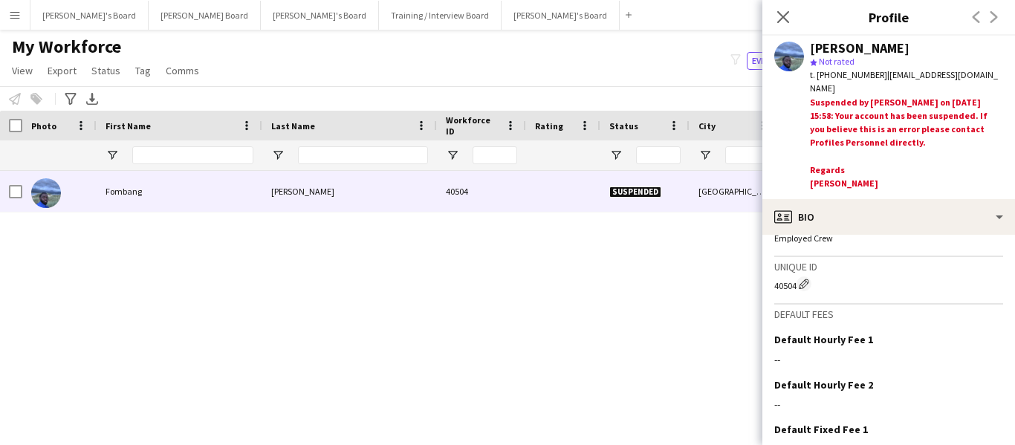
scroll to position [1011, 0]
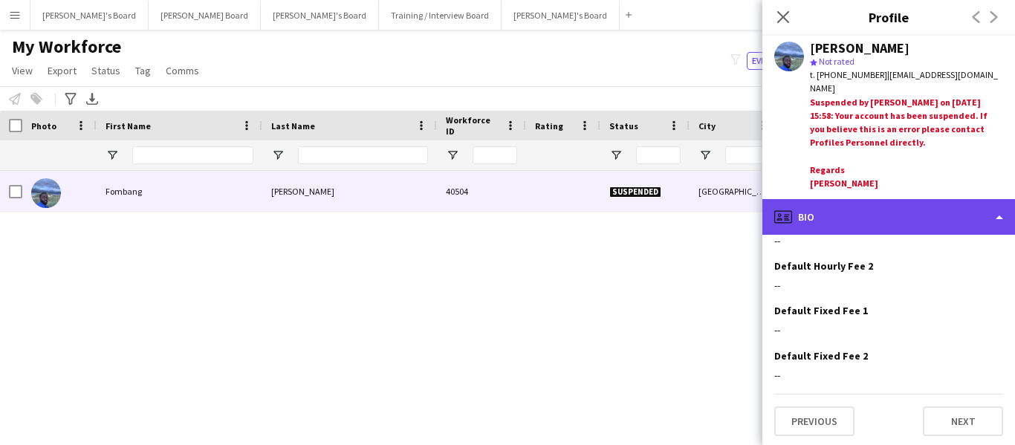
click at [908, 213] on div "profile Bio" at bounding box center [888, 217] width 253 height 36
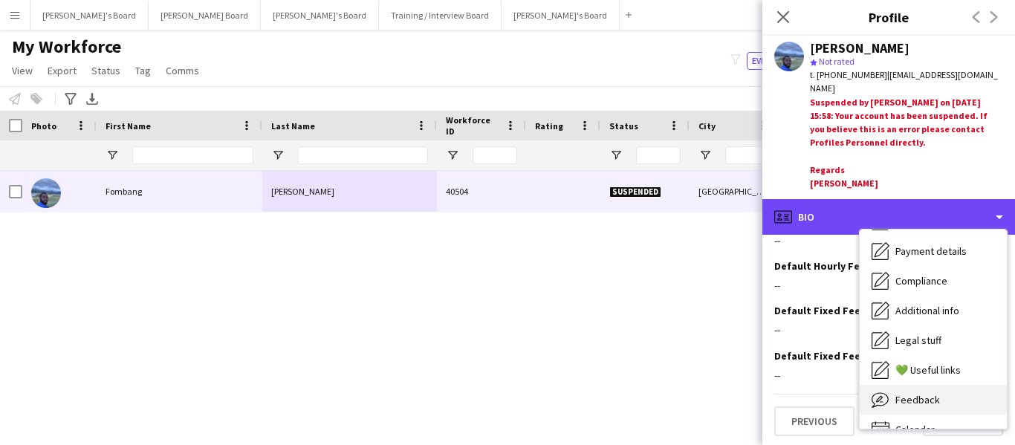
scroll to position [199, 0]
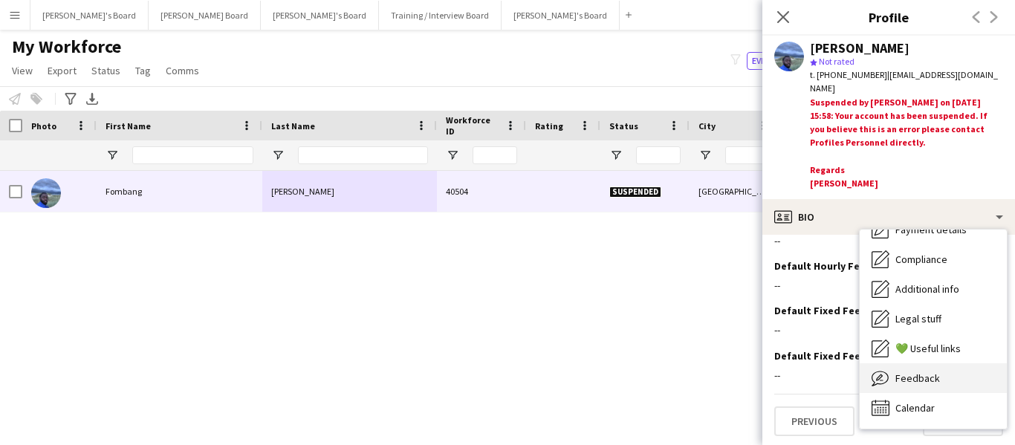
click at [927, 373] on span "Feedback" at bounding box center [917, 378] width 45 height 13
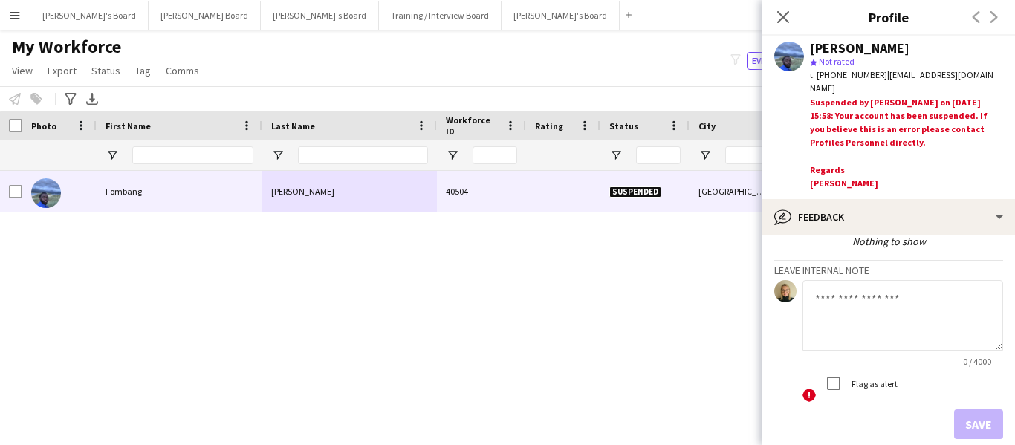
scroll to position [143, 0]
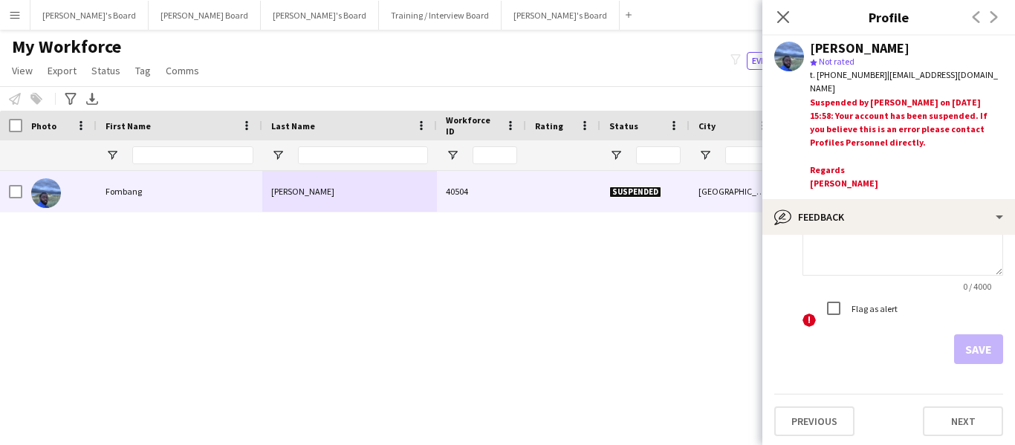
click at [387, 236] on div "Fombang Victor 40504 Suspended Portsmouth 10-08-2024 0 fombang.98@gmail.com" at bounding box center [485, 289] width 970 height 237
drag, startPoint x: 785, startPoint y: 9, endPoint x: 779, endPoint y: 26, distance: 17.9
click at [784, 10] on app-icon "Close pop-in" at bounding box center [784, 18] width 22 height 22
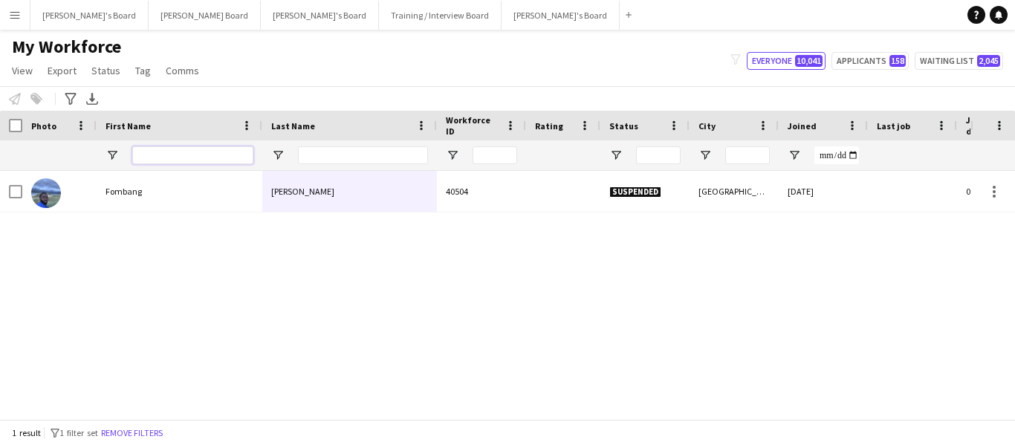
click at [185, 152] on input "First Name Filter Input" at bounding box center [192, 155] width 121 height 18
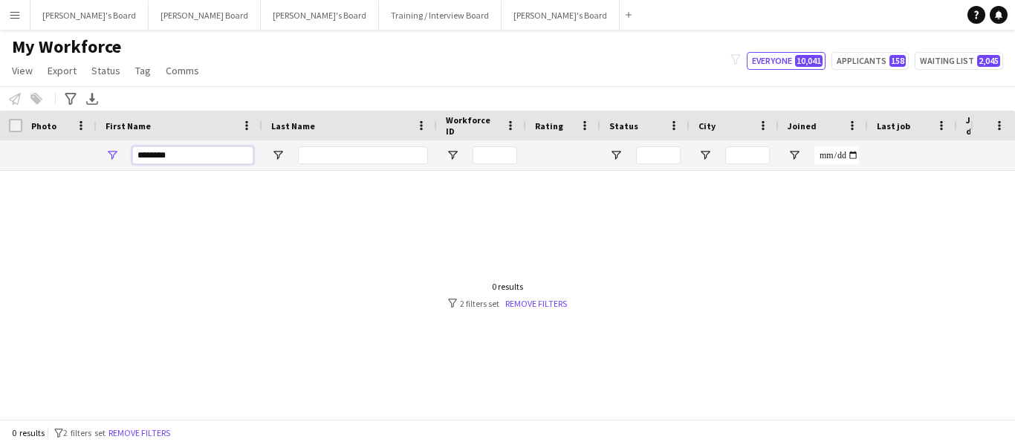
type input "********"
click at [617, 152] on span "Open Filter Menu" at bounding box center [615, 155] width 13 height 13
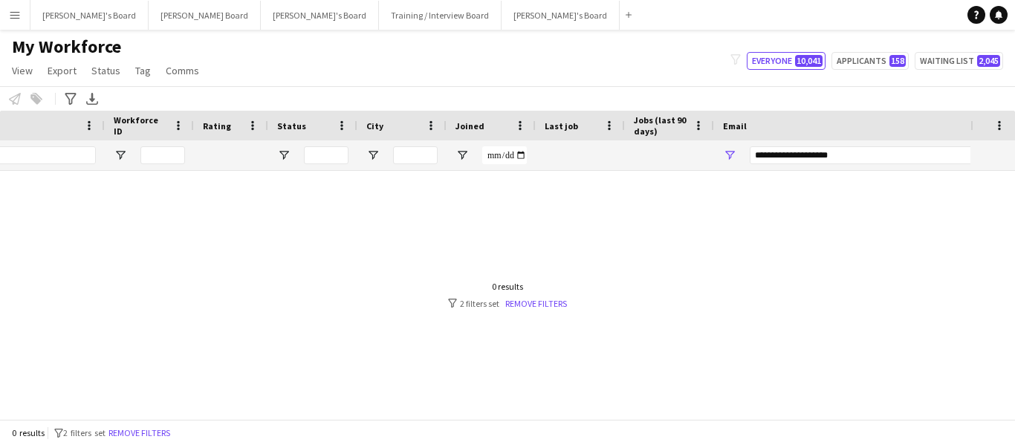
scroll to position [0, 0]
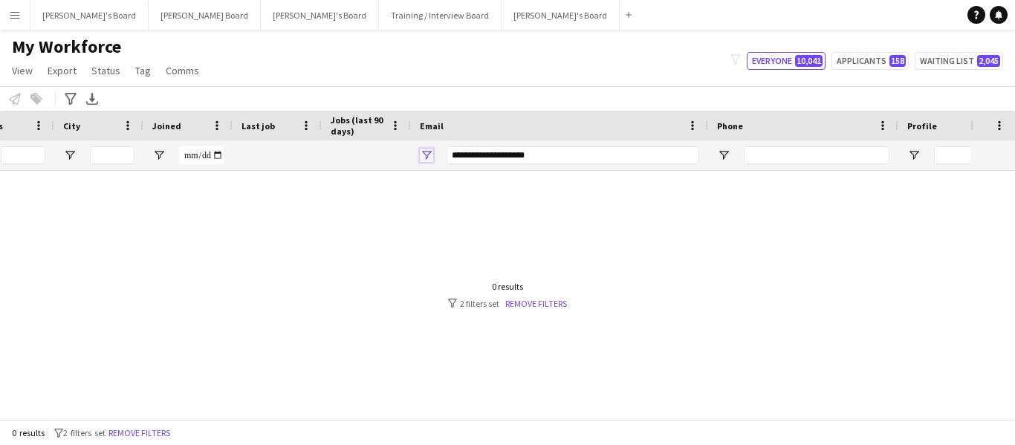
click at [429, 152] on span "Open Filter Menu" at bounding box center [426, 155] width 13 height 13
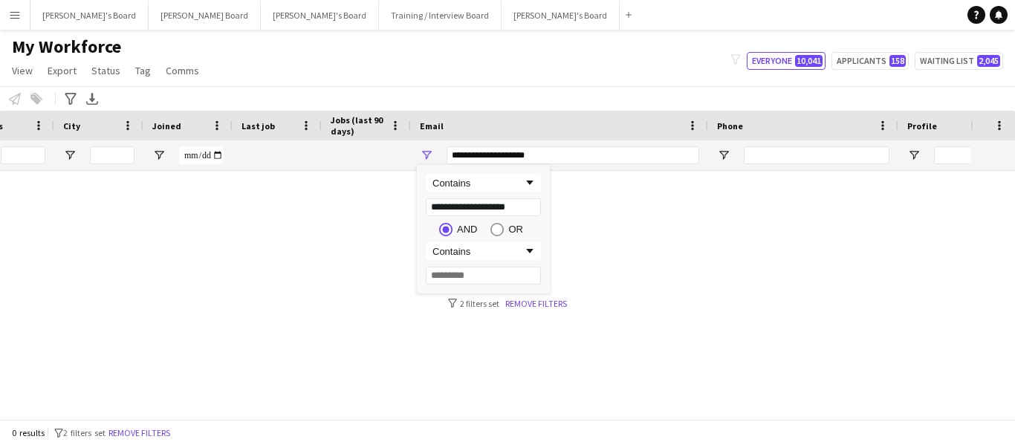
drag, startPoint x: 538, startPoint y: 206, endPoint x: 404, endPoint y: 204, distance: 133.8
click at [404, 204] on div "Drag here to set row groups Photo Title Full Name First Name Last Name Workforc…" at bounding box center [507, 265] width 1015 height 308
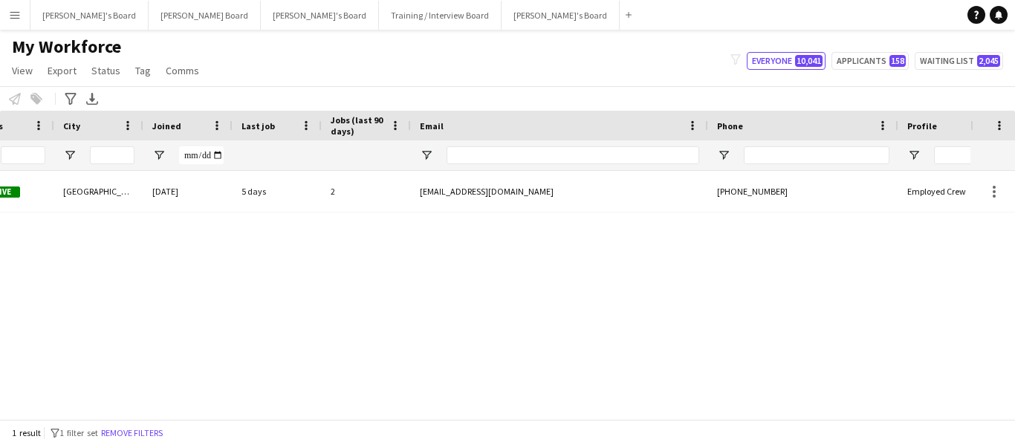
click at [448, 407] on div "49199 3.0 Active Portsmouth 26-07-2025 5 days 2 misturahakandejajim@gmail.com +…" at bounding box center [485, 289] width 970 height 237
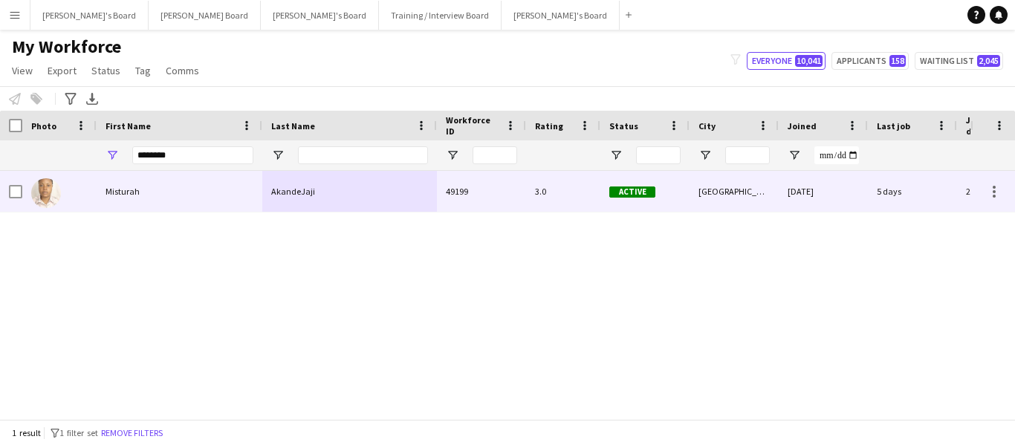
click at [131, 196] on div "Misturah" at bounding box center [180, 191] width 166 height 41
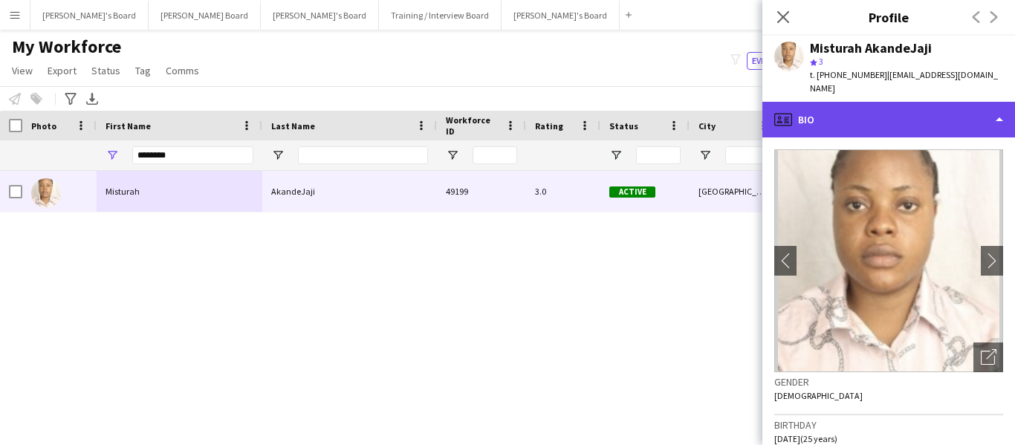
click at [916, 124] on div "profile Bio" at bounding box center [888, 120] width 253 height 36
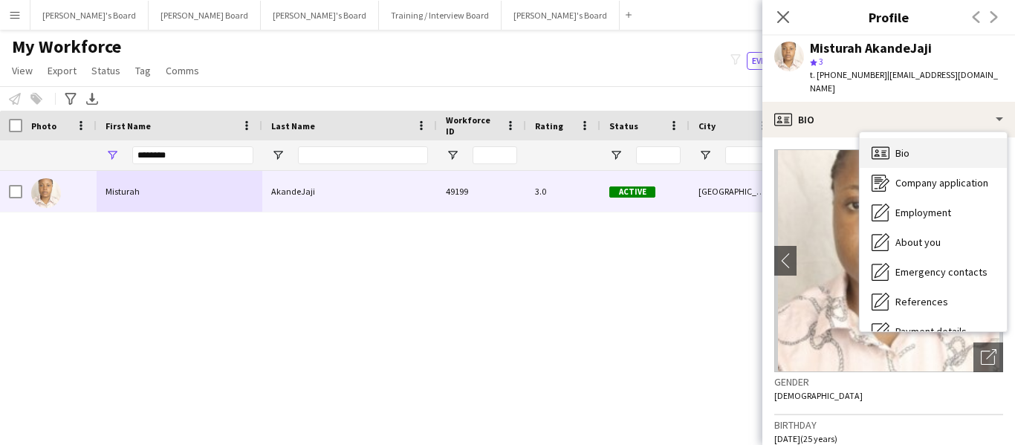
click at [906, 152] on span "Bio" at bounding box center [902, 152] width 14 height 13
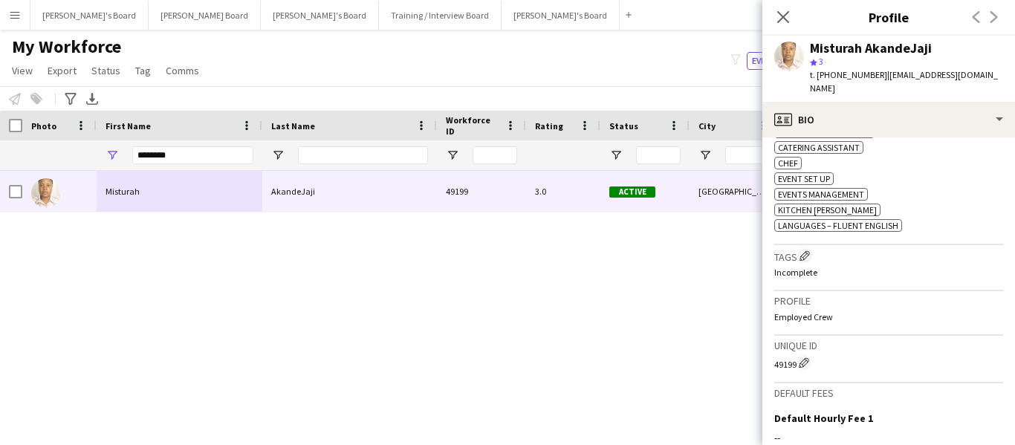
drag, startPoint x: 881, startPoint y: 77, endPoint x: 1004, endPoint y: 87, distance: 123.0
click at [1004, 87] on div "Misturah AkandeJaji star 3 t. +447350152018 | misturahakandejajim@gmail.com" at bounding box center [888, 69] width 253 height 66
copy span "misturahakandejajim@gmail.com"
click at [781, 18] on icon "Close pop-in" at bounding box center [783, 17] width 14 height 14
